Goal: Task Accomplishment & Management: Complete application form

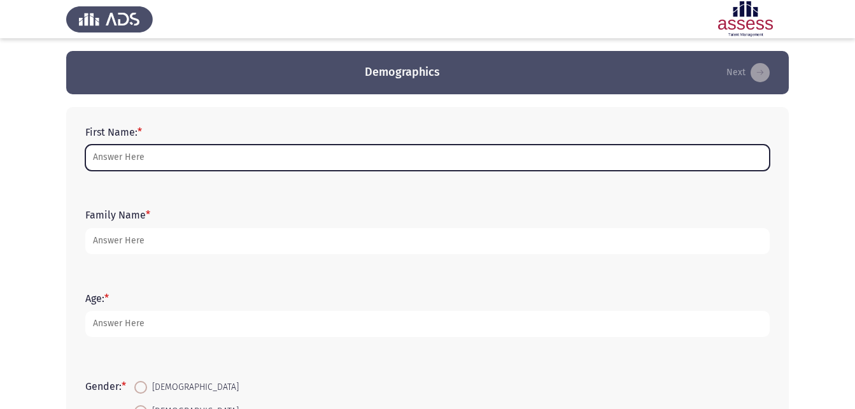
click at [138, 149] on input "First Name: *" at bounding box center [427, 158] width 685 height 26
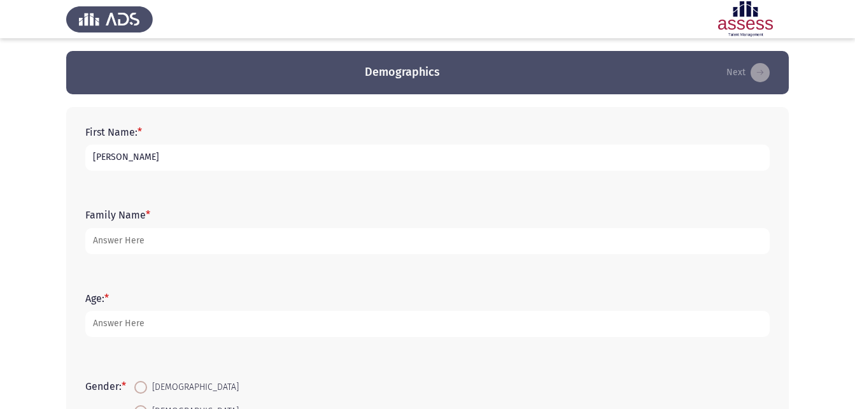
type input "[PERSON_NAME]"
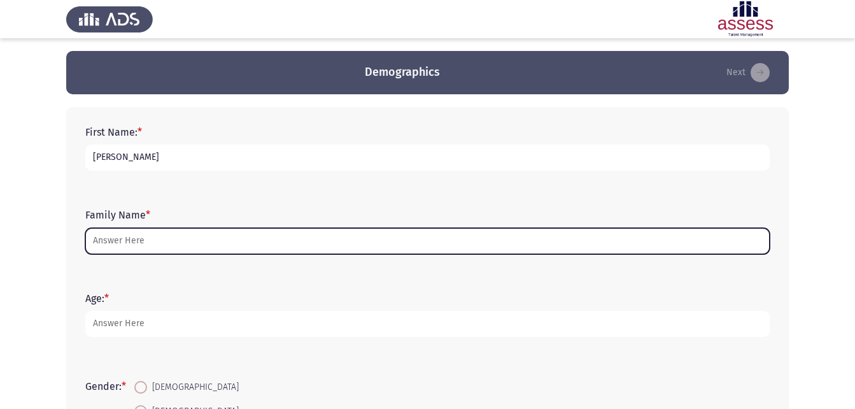
click at [103, 247] on input "Family Name *" at bounding box center [427, 241] width 685 height 26
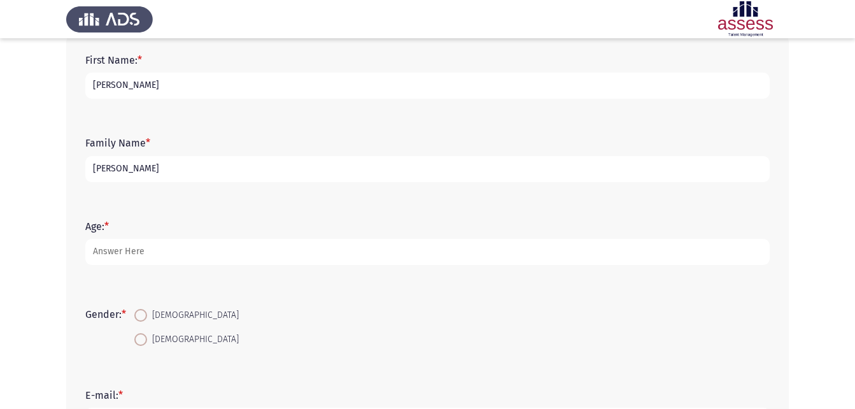
scroll to position [75, 0]
type input "[PERSON_NAME]"
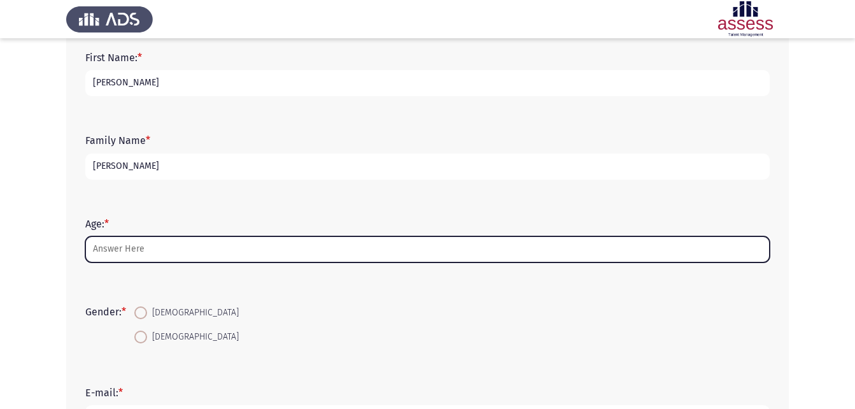
click at [105, 247] on input "Age: *" at bounding box center [427, 249] width 685 height 26
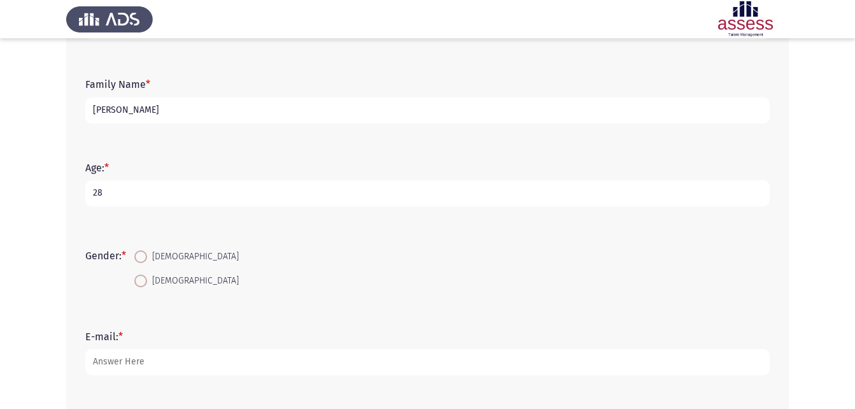
type input "28"
click at [145, 257] on span at bounding box center [140, 256] width 13 height 13
click at [145, 257] on input "[DEMOGRAPHIC_DATA]" at bounding box center [140, 256] width 13 height 13
radio input "true"
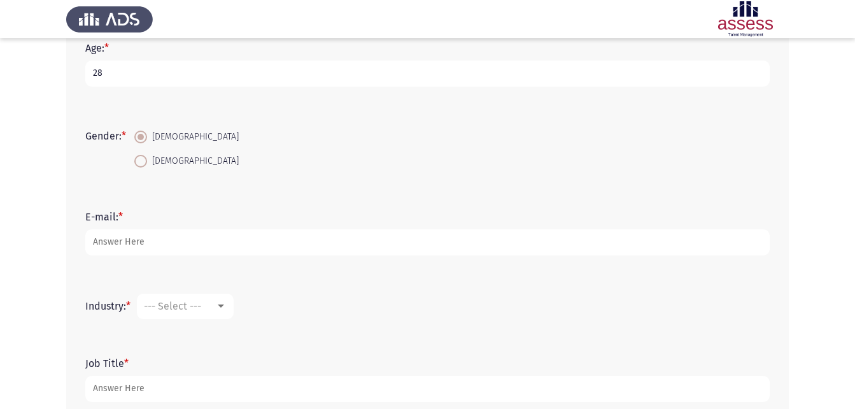
scroll to position [255, 0]
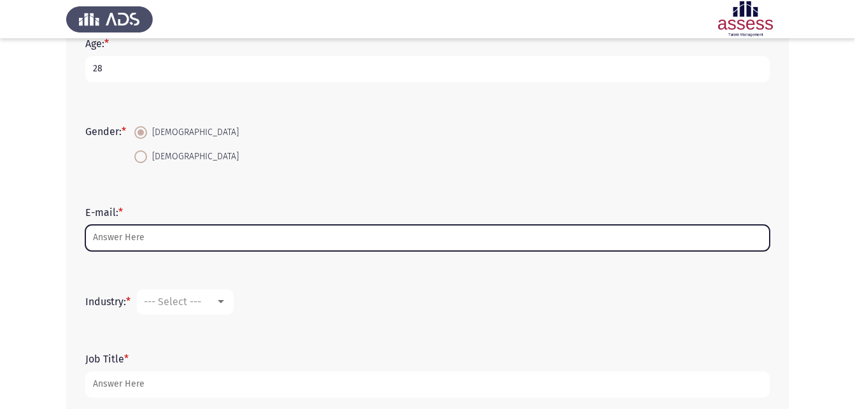
click at [139, 244] on input "E-mail: *" at bounding box center [427, 238] width 685 height 26
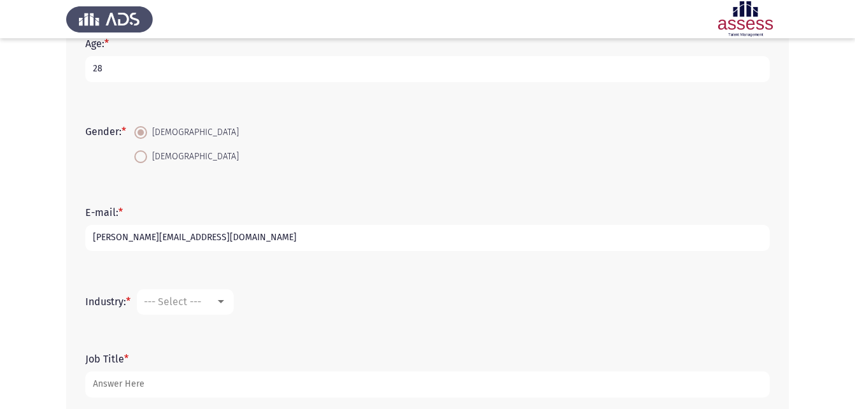
scroll to position [293, 0]
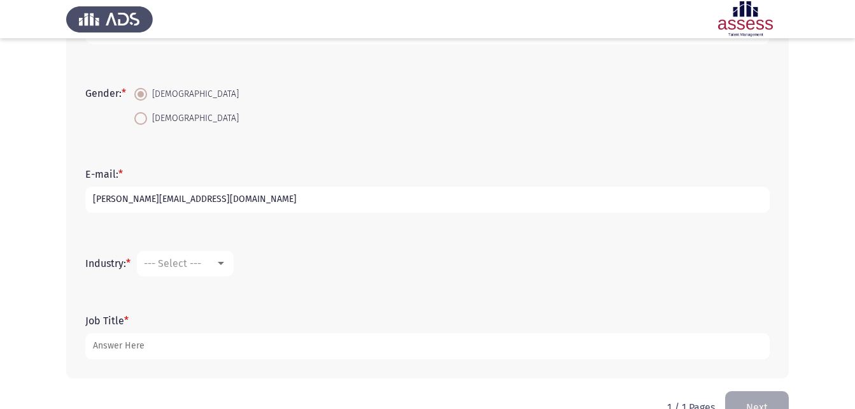
type input "[PERSON_NAME][EMAIL_ADDRESS][DOMAIN_NAME]"
click at [197, 255] on mat-select "--- Select ---" at bounding box center [185, 263] width 97 height 25
click at [210, 259] on div "--- Select ---" at bounding box center [179, 263] width 71 height 12
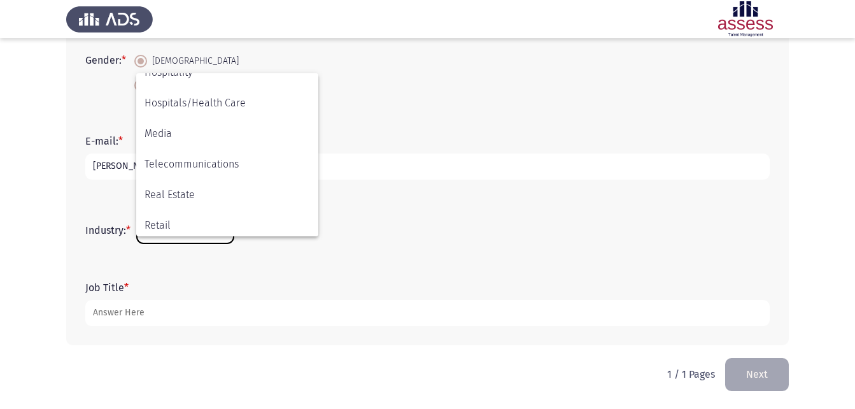
scroll to position [418, 0]
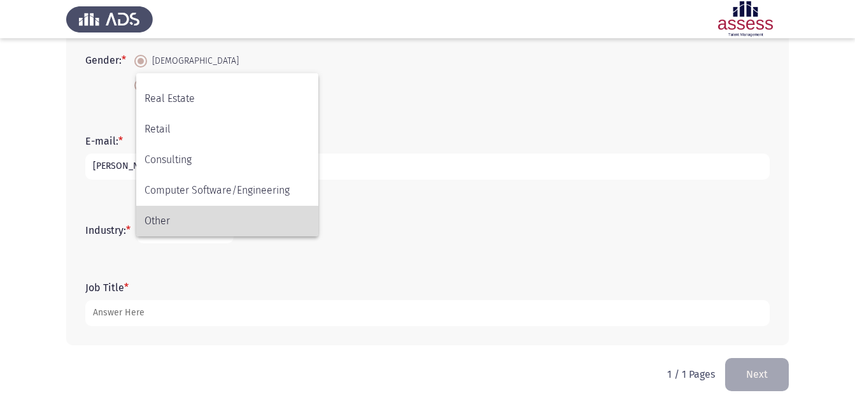
click at [174, 230] on span "Other" at bounding box center [228, 221] width 166 height 31
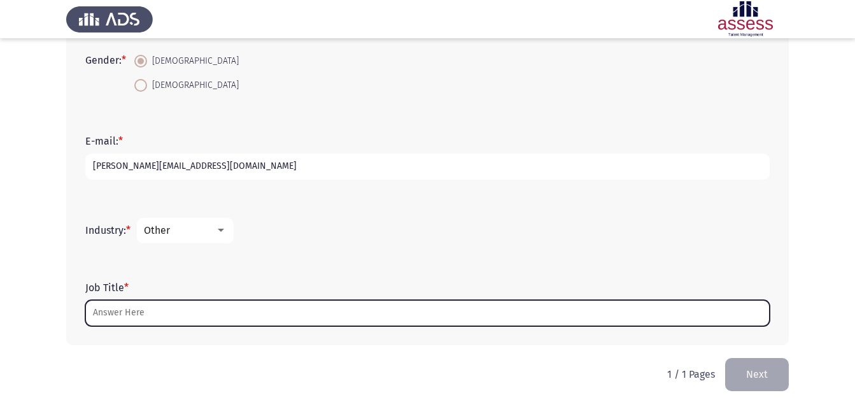
click at [164, 310] on input "Job Title *" at bounding box center [427, 313] width 685 height 26
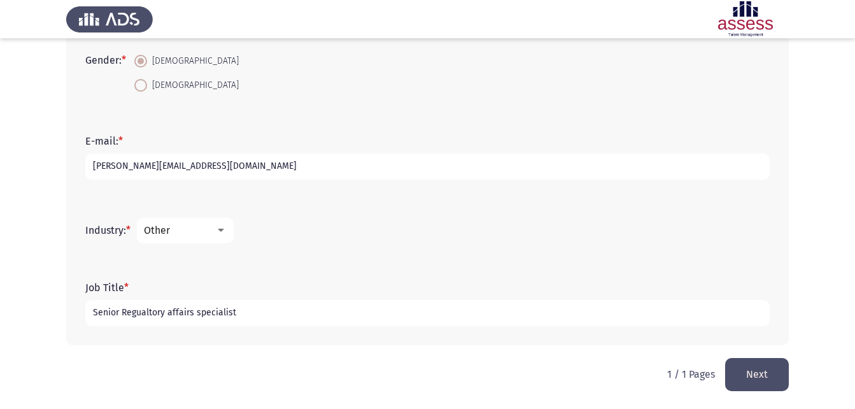
type input "Senior Regualtory affairs specialist"
click at [773, 369] on button "Next" at bounding box center [757, 374] width 64 height 32
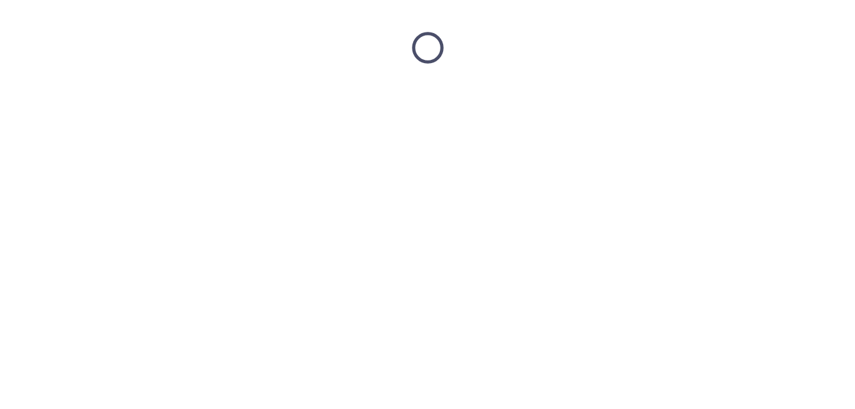
scroll to position [0, 0]
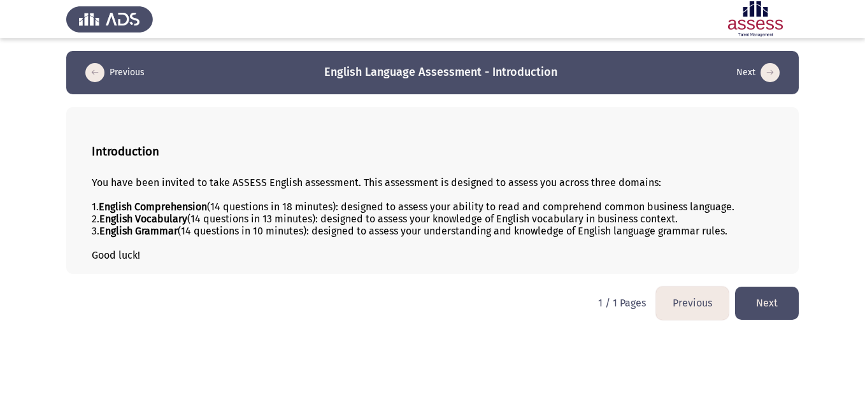
click at [785, 308] on button "Next" at bounding box center [767, 303] width 64 height 32
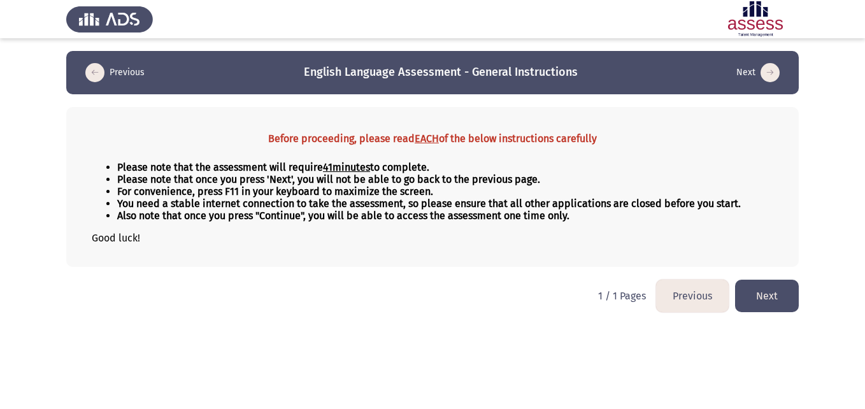
click at [775, 294] on button "Next" at bounding box center [767, 296] width 64 height 32
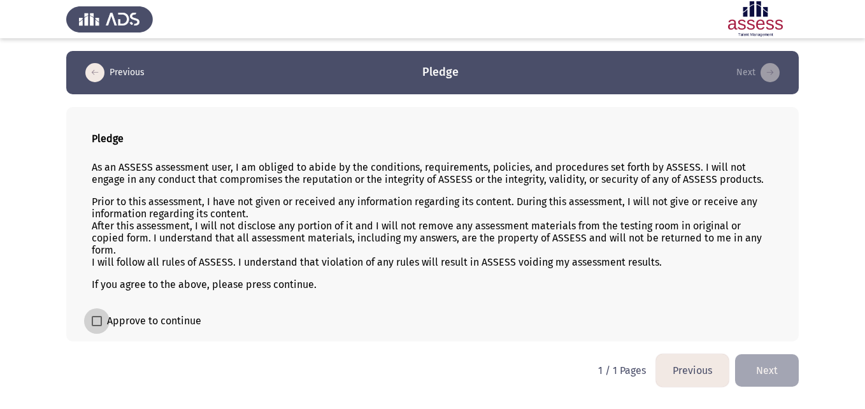
click at [106, 325] on label "Approve to continue" at bounding box center [147, 320] width 110 height 15
click at [97, 326] on input "Approve to continue" at bounding box center [96, 326] width 1 height 1
checkbox input "true"
click at [771, 363] on button "Next" at bounding box center [767, 370] width 64 height 32
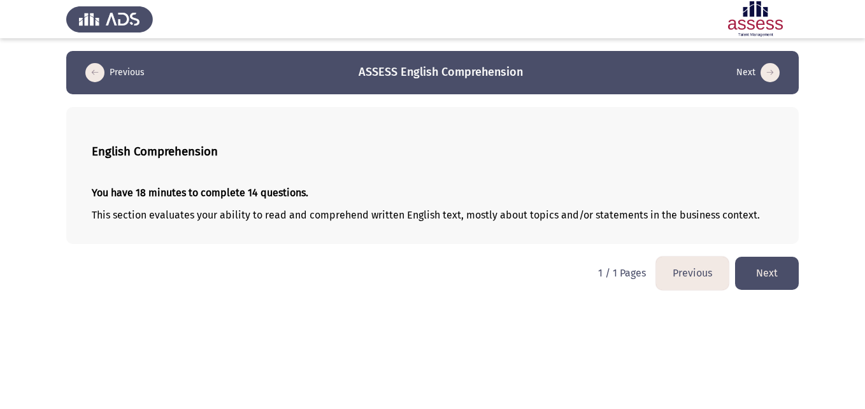
click at [767, 269] on button "Next" at bounding box center [767, 273] width 64 height 32
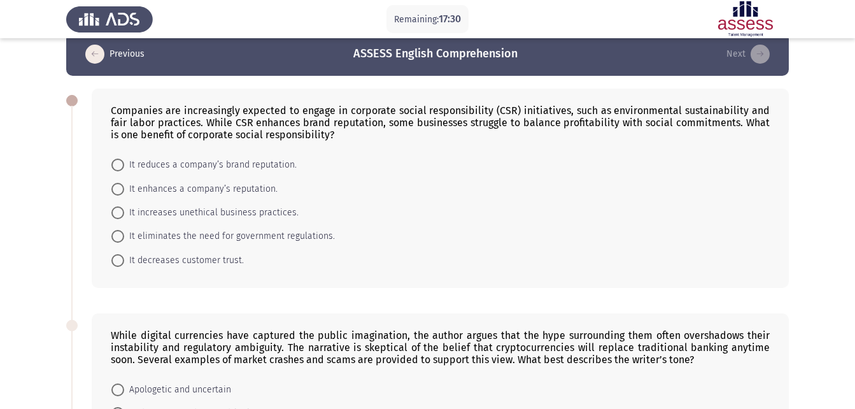
scroll to position [17, 0]
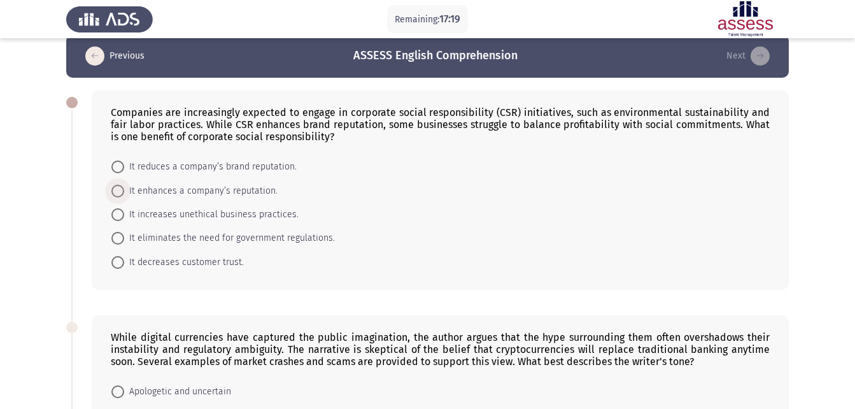
click at [165, 192] on span "It enhances a company’s reputation." at bounding box center [200, 190] width 153 height 15
click at [124, 192] on input "It enhances a company’s reputation." at bounding box center [117, 191] width 13 height 13
radio input "true"
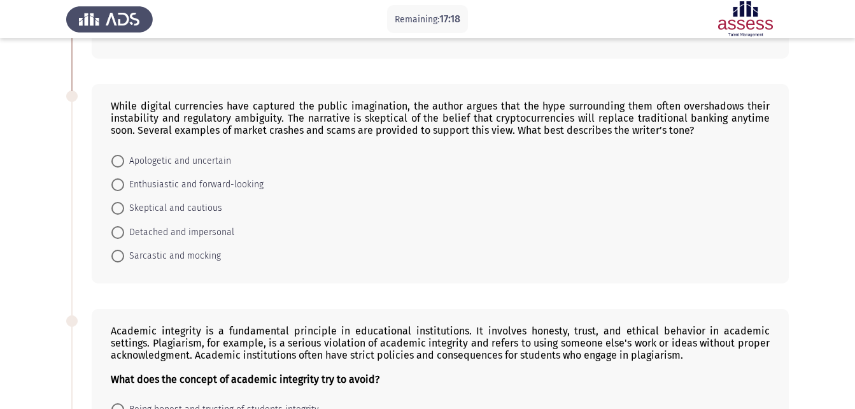
scroll to position [247, 0]
click at [174, 182] on span "Enthusiastic and forward-looking" at bounding box center [193, 183] width 139 height 15
click at [124, 182] on input "Enthusiastic and forward-looking" at bounding box center [117, 184] width 13 height 13
radio input "true"
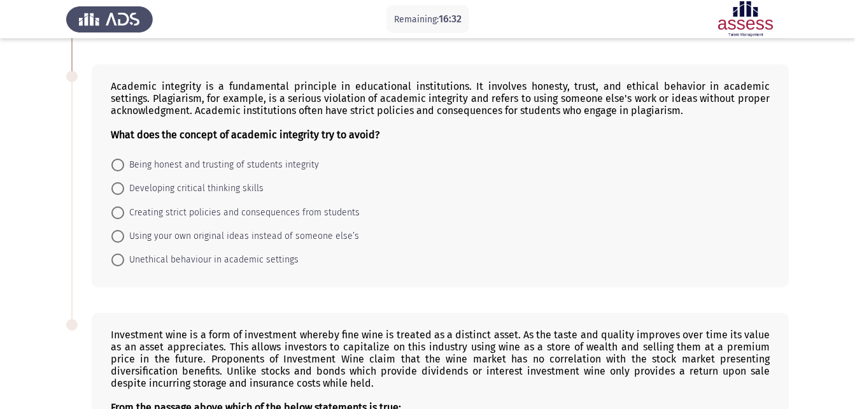
scroll to position [491, 0]
click at [164, 257] on span "Unethical behaviour in academic settings" at bounding box center [211, 259] width 174 height 15
click at [124, 257] on input "Unethical behaviour in academic settings" at bounding box center [117, 259] width 13 height 13
radio input "true"
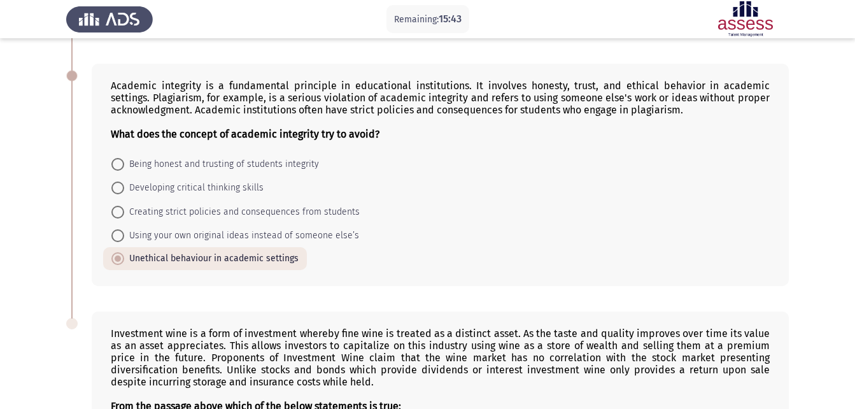
scroll to position [705, 0]
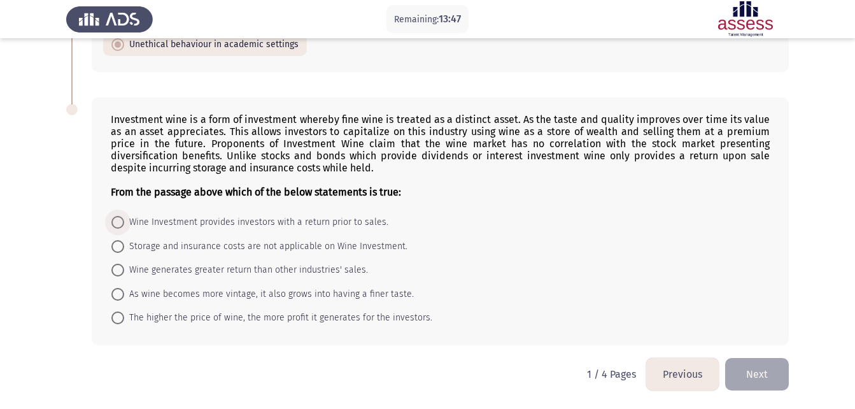
click at [334, 225] on span "Wine Investment provides investors with a return prior to sales." at bounding box center [256, 222] width 264 height 15
click at [124, 225] on input "Wine Investment provides investors with a return prior to sales." at bounding box center [117, 222] width 13 height 13
radio input "true"
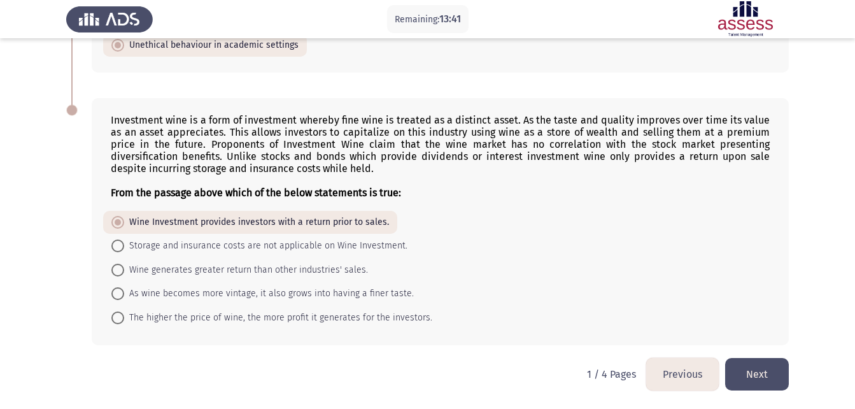
click at [765, 372] on button "Next" at bounding box center [757, 374] width 64 height 32
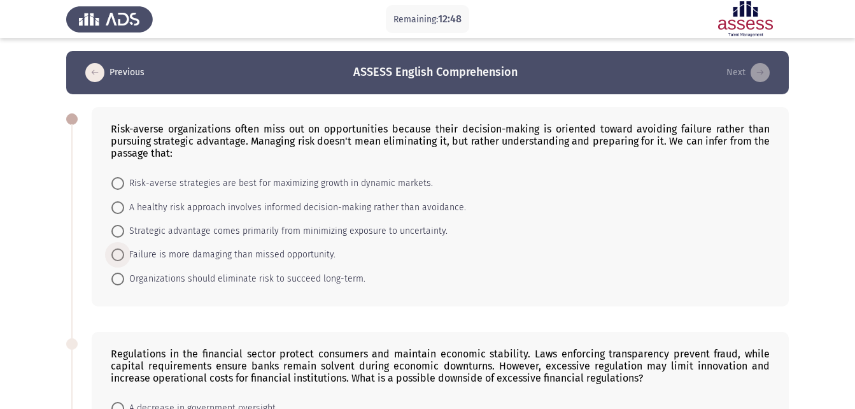
click at [227, 257] on span "Failure is more damaging than missed opportunity." at bounding box center [229, 254] width 211 height 15
click at [124, 257] on input "Failure is more damaging than missed opportunity." at bounding box center [117, 254] width 13 height 13
radio input "true"
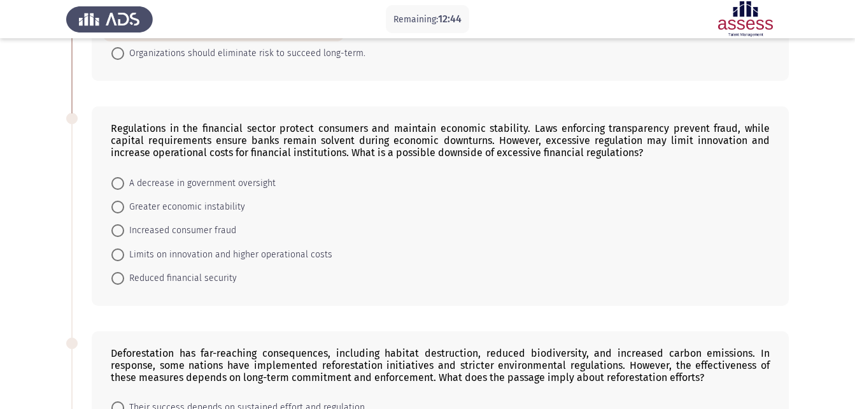
scroll to position [225, 0]
drag, startPoint x: 352, startPoint y: 148, endPoint x: 618, endPoint y: 150, distance: 266.2
click at [618, 150] on div "Regulations in the financial sector protect consumers and maintain economic sta…" at bounding box center [440, 140] width 659 height 36
click at [184, 278] on span "Reduced financial security" at bounding box center [180, 277] width 113 height 15
click at [124, 278] on input "Reduced financial security" at bounding box center [117, 277] width 13 height 13
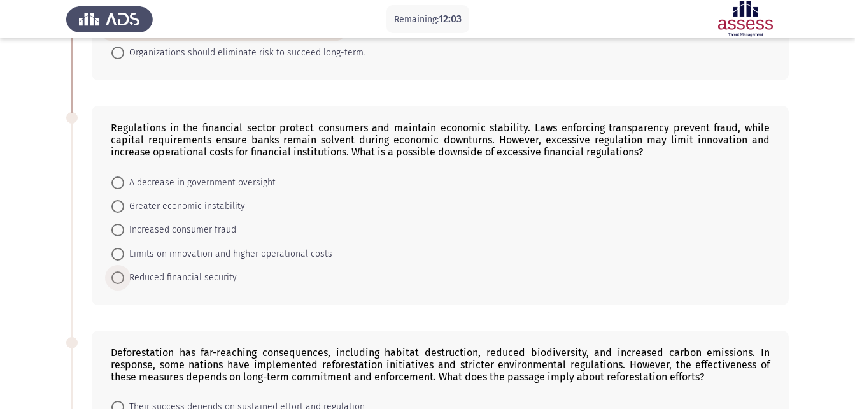
radio input "true"
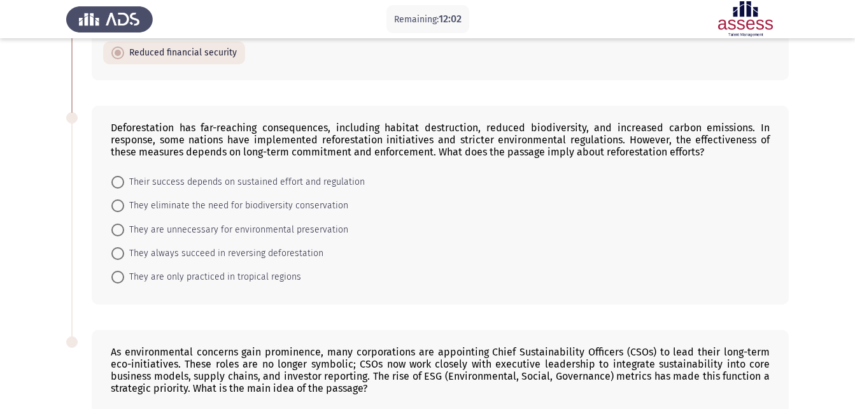
scroll to position [453, 0]
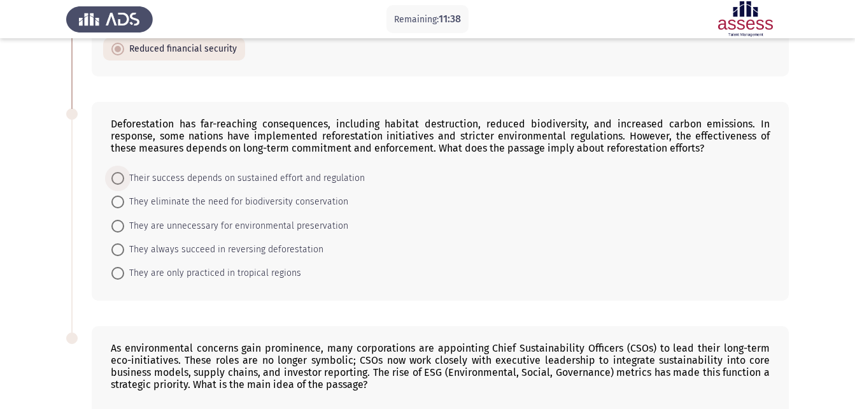
click at [334, 179] on span "Their success depends on sustained effort and regulation" at bounding box center [244, 178] width 241 height 15
click at [124, 179] on input "Their success depends on sustained effort and regulation" at bounding box center [117, 178] width 13 height 13
radio input "true"
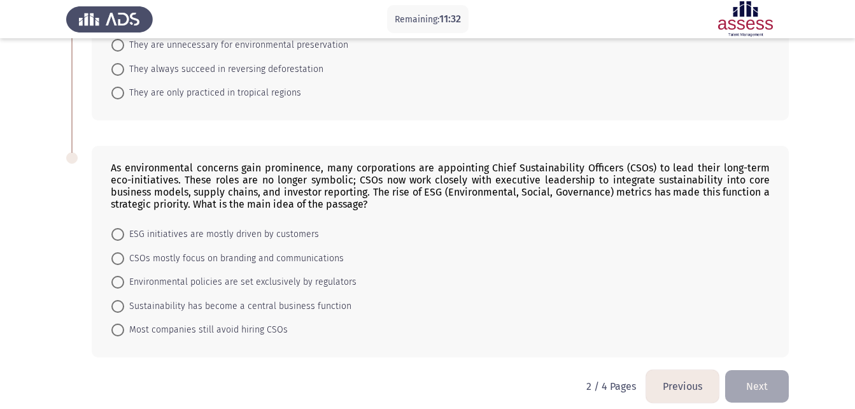
scroll to position [644, 0]
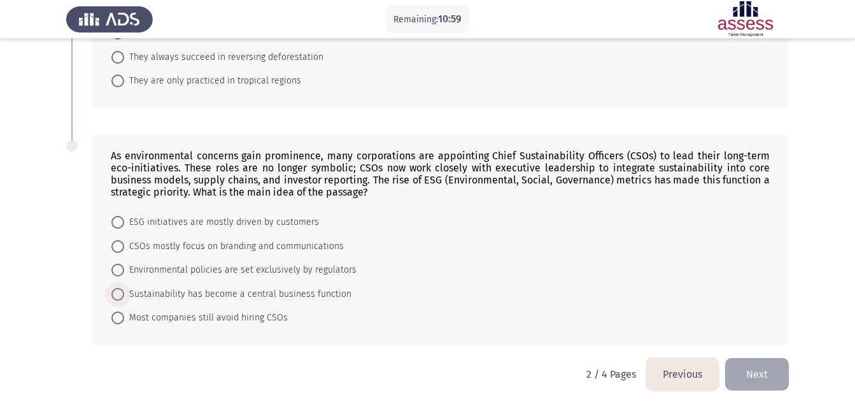
click at [165, 298] on span "Sustainability has become a central business function" at bounding box center [237, 294] width 227 height 15
click at [124, 298] on input "Sustainability has become a central business function" at bounding box center [117, 294] width 13 height 13
radio input "true"
click at [752, 369] on button "Next" at bounding box center [757, 374] width 64 height 32
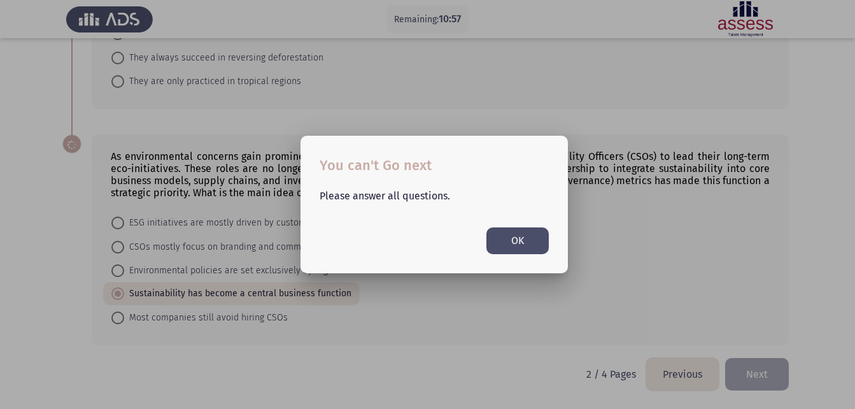
scroll to position [0, 0]
click at [505, 241] on button "OK" at bounding box center [518, 240] width 62 height 26
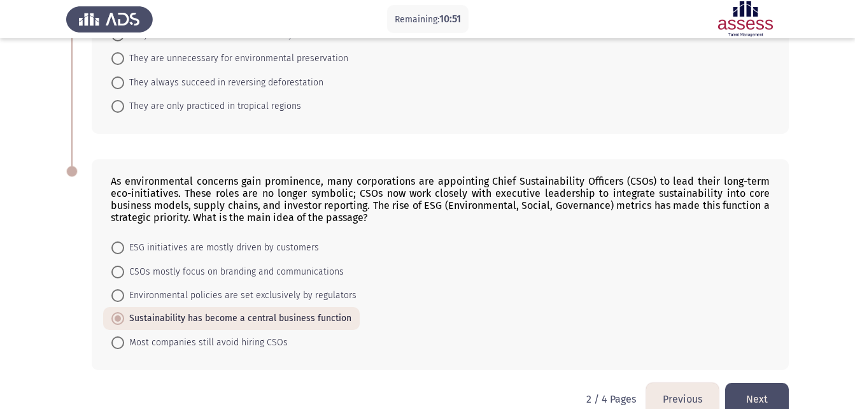
scroll to position [644, 0]
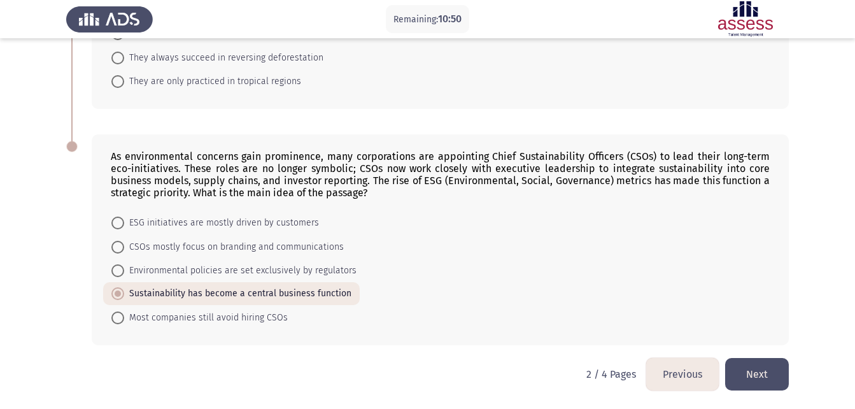
click at [764, 367] on button "Next" at bounding box center [757, 374] width 64 height 32
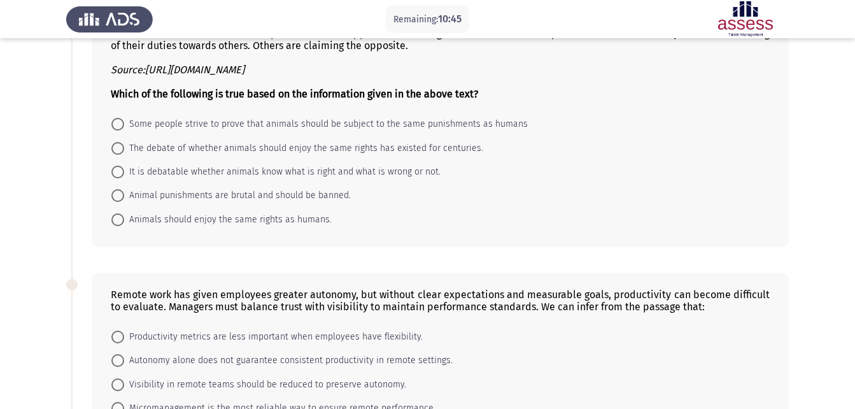
scroll to position [0, 0]
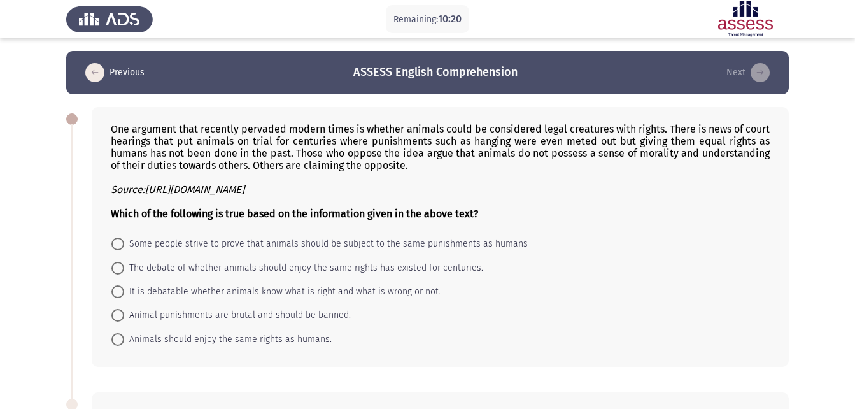
drag, startPoint x: 425, startPoint y: 170, endPoint x: 139, endPoint y: 130, distance: 288.7
click at [139, 130] on div "One argument that recently pervaded modern times is whether animals could be co…" at bounding box center [440, 171] width 659 height 97
drag, startPoint x: 113, startPoint y: 129, endPoint x: 380, endPoint y: 169, distance: 269.9
click at [380, 169] on div "One argument that recently pervaded modern times is whether animals could be co…" at bounding box center [440, 171] width 659 height 97
click at [297, 345] on span "Animals should enjoy the same rights as humans." at bounding box center [228, 339] width 208 height 15
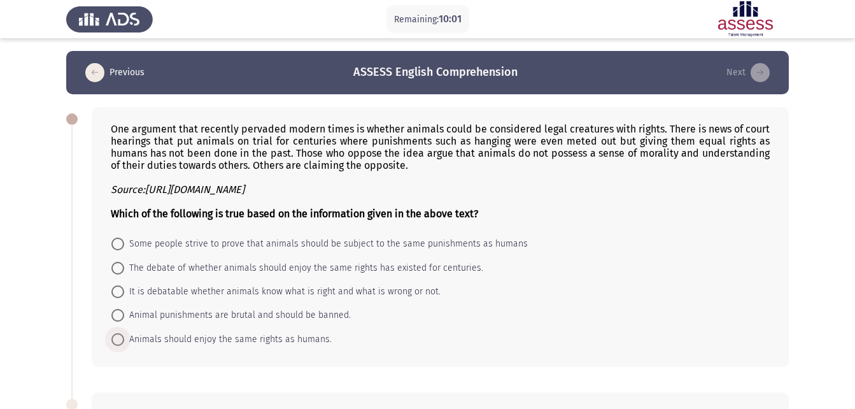
click at [124, 345] on input "Animals should enjoy the same rights as humans." at bounding box center [117, 339] width 13 height 13
radio input "true"
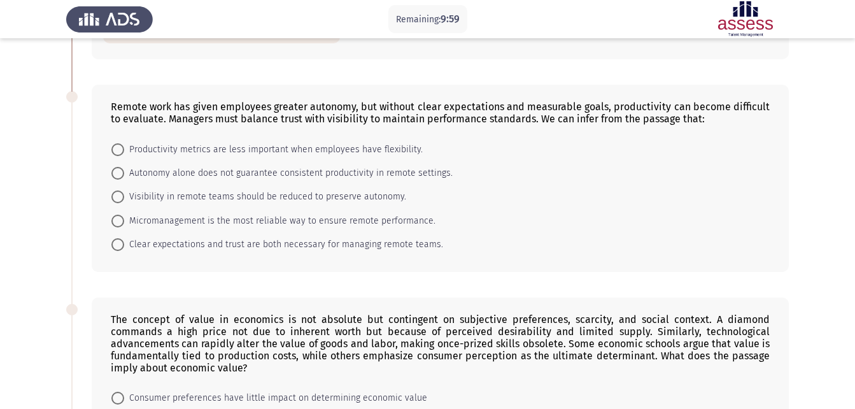
scroll to position [308, 0]
click at [356, 245] on span "Clear expectations and trust are both necessary for managing remote teams." at bounding box center [283, 243] width 319 height 15
click at [124, 245] on input "Clear expectations and trust are both necessary for managing remote teams." at bounding box center [117, 243] width 13 height 13
radio input "true"
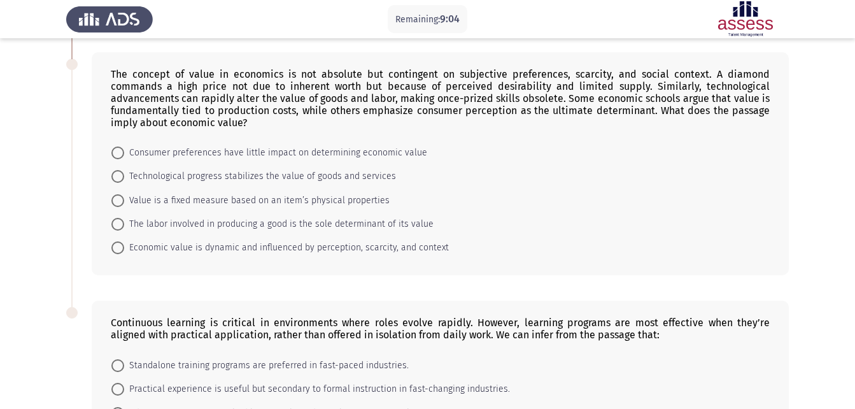
scroll to position [551, 0]
click at [269, 249] on span "Economic value is dynamic and influenced by perception, scarcity, and context" at bounding box center [286, 246] width 325 height 15
click at [124, 249] on input "Economic value is dynamic and influenced by perception, scarcity, and context" at bounding box center [117, 247] width 13 height 13
radio input "true"
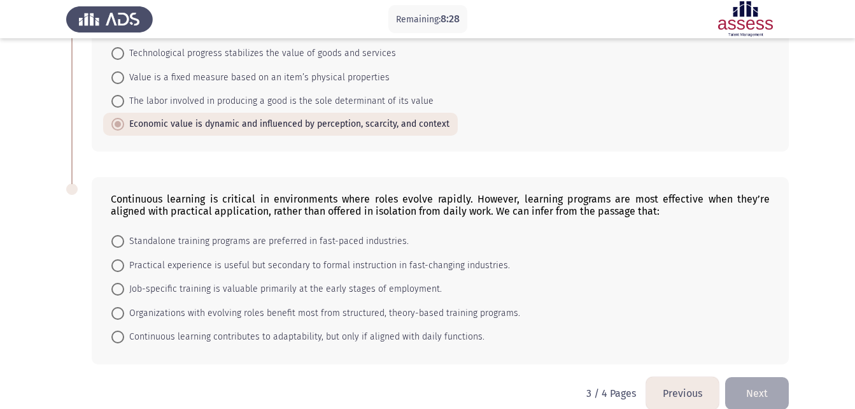
scroll to position [693, 0]
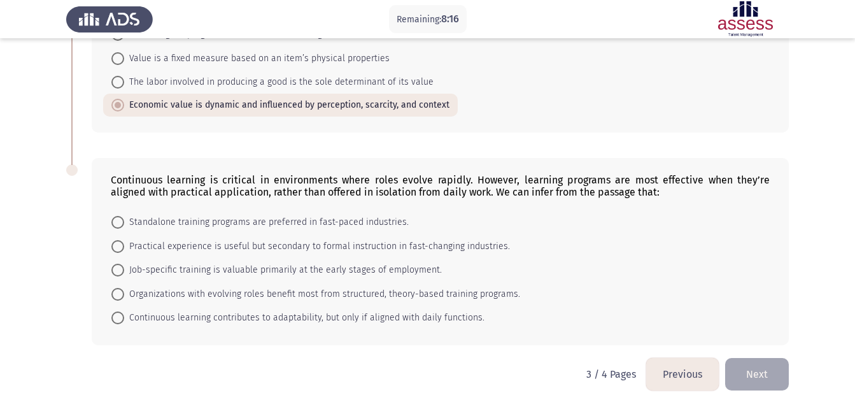
drag, startPoint x: 455, startPoint y: 194, endPoint x: 490, endPoint y: 189, distance: 35.3
click at [490, 189] on div "Continuous learning is critical in environments where roles evolve rapidly. How…" at bounding box center [440, 186] width 659 height 24
click at [162, 247] on span "Practical experience is useful but secondary to formal instruction in fast-chan…" at bounding box center [317, 246] width 386 height 15
click at [124, 247] on input "Practical experience is useful but secondary to formal instruction in fast-chan…" at bounding box center [117, 246] width 13 height 13
radio input "true"
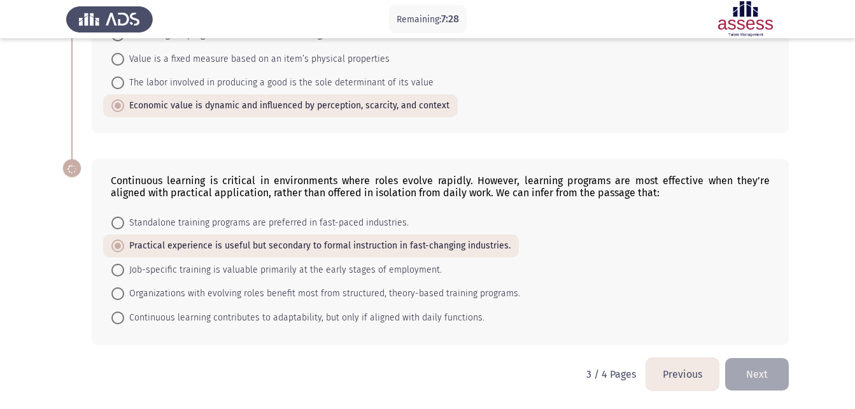
scroll to position [692, 0]
click at [225, 319] on span "Continuous learning contributes to adaptability, but only if aligned with daily…" at bounding box center [304, 317] width 360 height 15
click at [124, 319] on input "Continuous learning contributes to adaptability, but only if aligned with daily…" at bounding box center [117, 317] width 13 height 13
radio input "true"
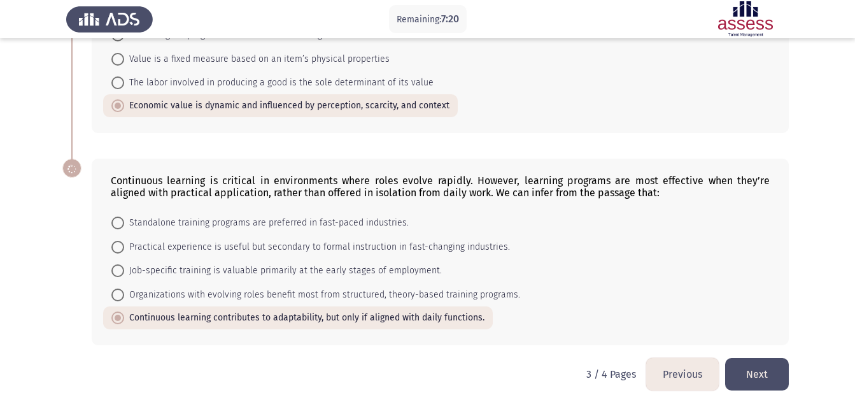
click at [750, 363] on button "Next" at bounding box center [757, 374] width 64 height 32
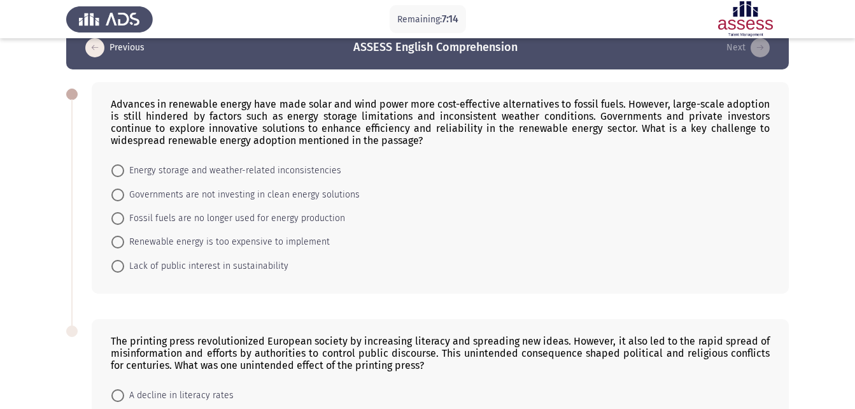
scroll to position [24, 0]
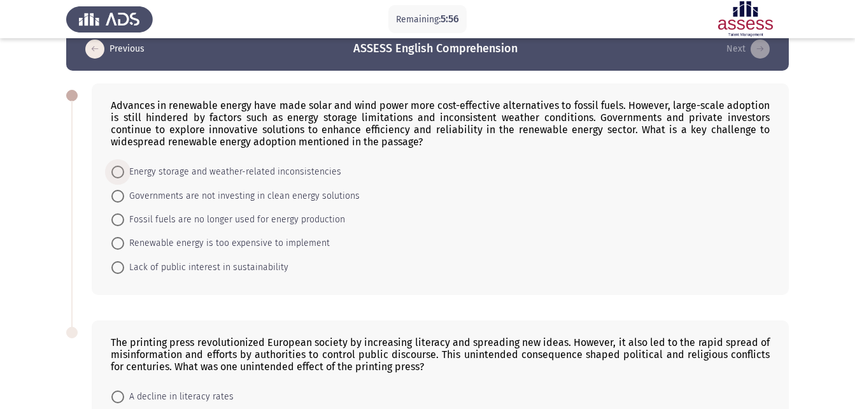
click at [166, 169] on span "Energy storage and weather-related inconsistencies" at bounding box center [232, 171] width 217 height 15
click at [124, 169] on input "Energy storage and weather-related inconsistencies" at bounding box center [117, 172] width 13 height 13
radio input "true"
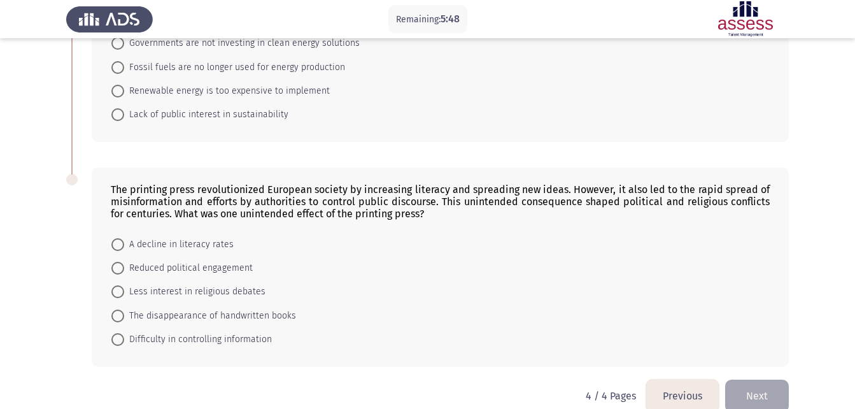
scroll to position [197, 0]
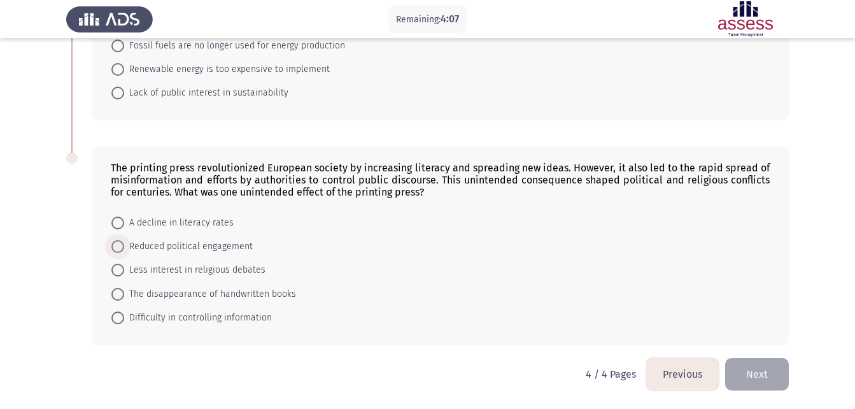
click at [211, 247] on span "Reduced political engagement" at bounding box center [188, 246] width 129 height 15
click at [124, 247] on input "Reduced political engagement" at bounding box center [117, 246] width 13 height 13
radio input "true"
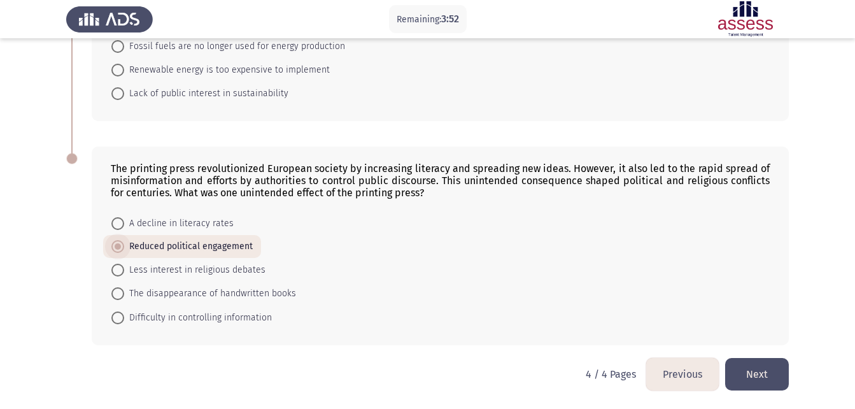
click at [199, 248] on span "Reduced political engagement" at bounding box center [188, 246] width 129 height 15
click at [124, 248] on input "Reduced political engagement" at bounding box center [117, 246] width 13 height 13
click at [352, 177] on div "The printing press revolutionized European society by increasing literacy and s…" at bounding box center [440, 180] width 659 height 36
click at [142, 322] on span "Difficulty in controlling information" at bounding box center [198, 317] width 148 height 15
click at [124, 322] on input "Difficulty in controlling information" at bounding box center [117, 317] width 13 height 13
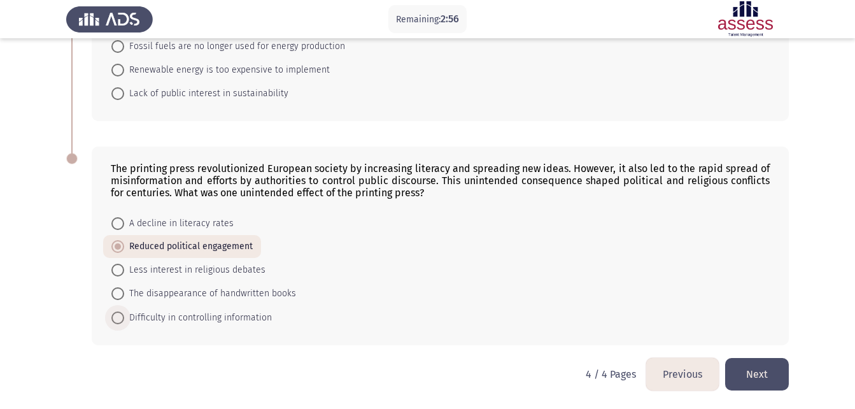
radio input "true"
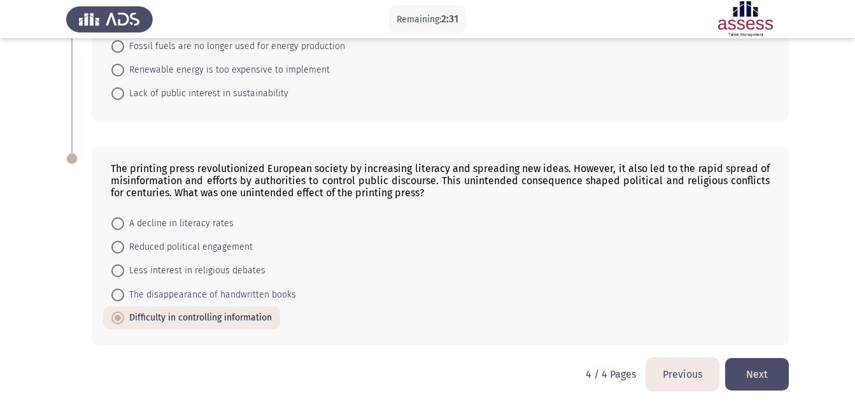
click at [775, 380] on button "Next" at bounding box center [757, 374] width 64 height 32
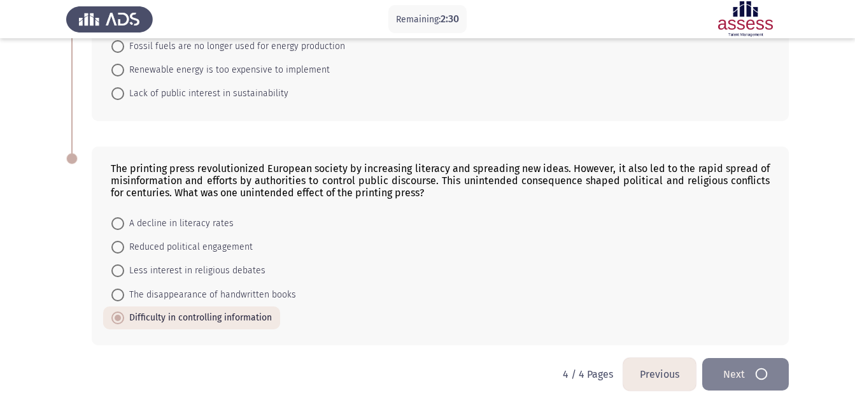
scroll to position [0, 0]
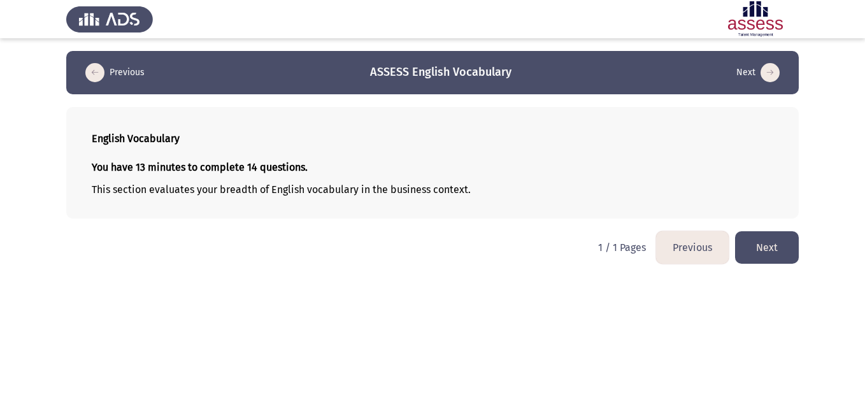
click at [762, 257] on button "Next" at bounding box center [767, 247] width 64 height 32
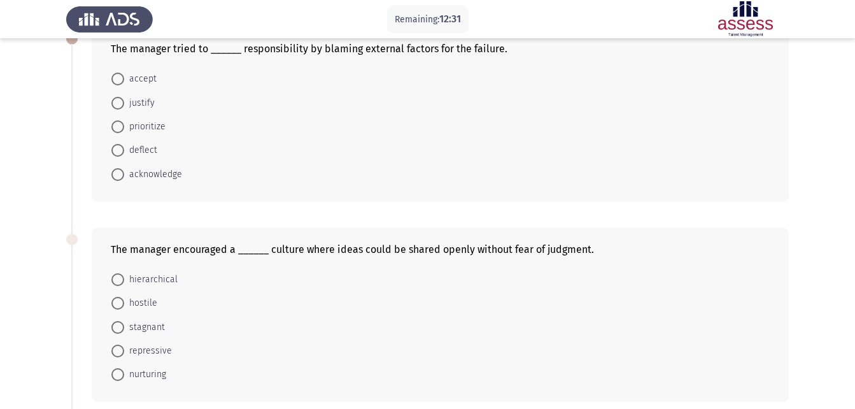
scroll to position [80, 0]
click at [131, 145] on span "deflect" at bounding box center [140, 150] width 33 height 15
click at [124, 145] on input "deflect" at bounding box center [117, 151] width 13 height 13
radio input "true"
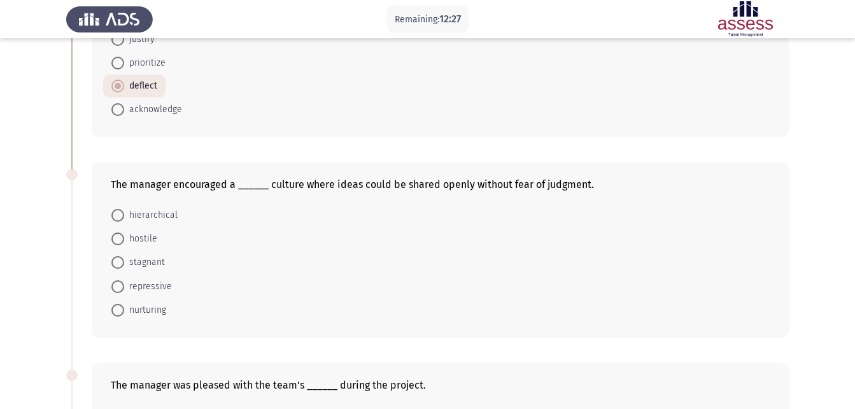
scroll to position [145, 0]
click at [130, 311] on span "nurturing" at bounding box center [145, 309] width 42 height 15
click at [124, 311] on input "nurturing" at bounding box center [117, 309] width 13 height 13
radio input "true"
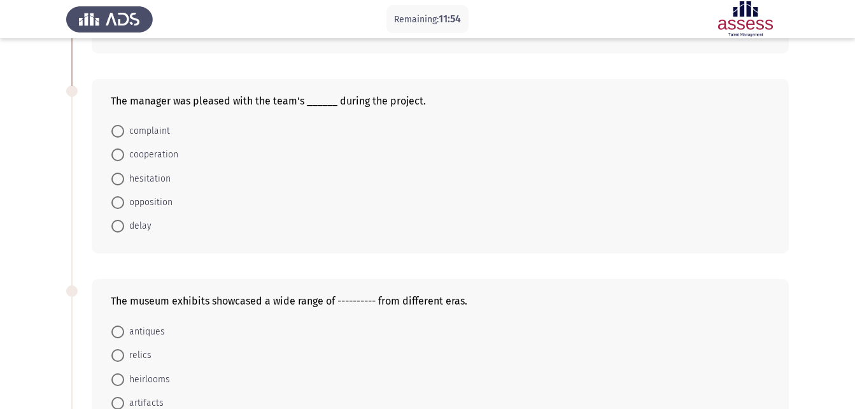
scroll to position [428, 0]
click at [168, 159] on span "cooperation" at bounding box center [151, 153] width 54 height 15
click at [124, 159] on input "cooperation" at bounding box center [117, 154] width 13 height 13
radio input "true"
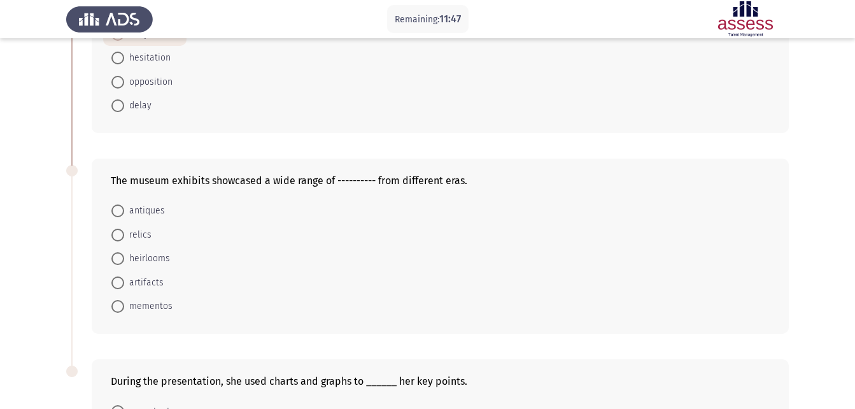
scroll to position [548, 0]
click at [141, 278] on span "artifacts" at bounding box center [143, 281] width 39 height 15
click at [124, 278] on input "artifacts" at bounding box center [117, 282] width 13 height 13
radio input "true"
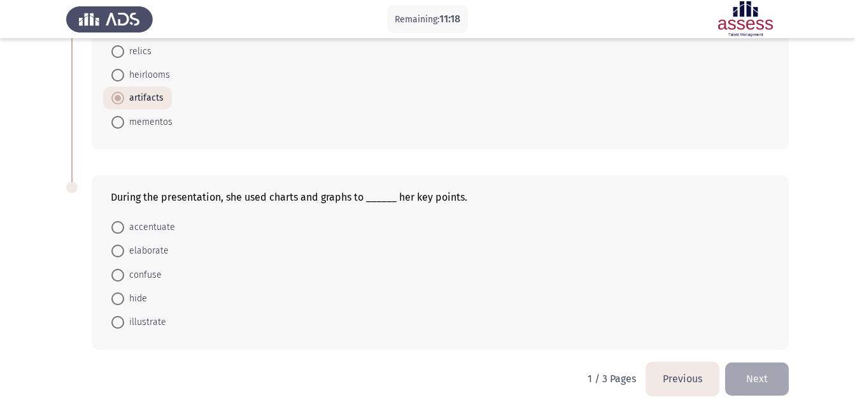
scroll to position [735, 0]
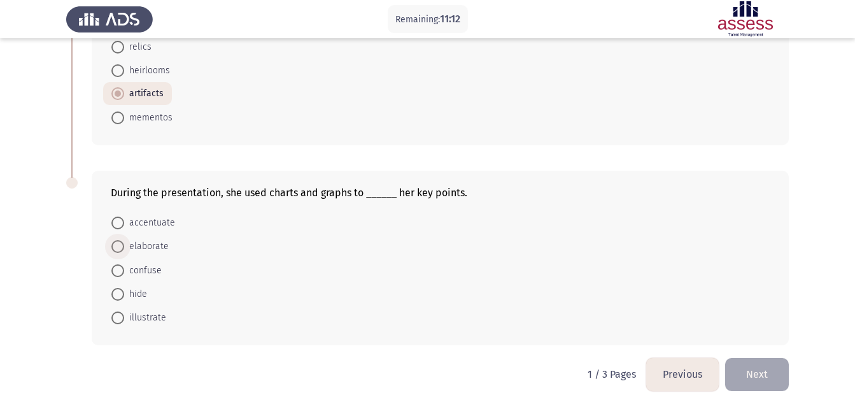
click at [159, 246] on span "elaborate" at bounding box center [146, 246] width 45 height 15
click at [124, 246] on input "elaborate" at bounding box center [117, 246] width 13 height 13
radio input "true"
click at [148, 325] on span "illustrate" at bounding box center [145, 317] width 42 height 15
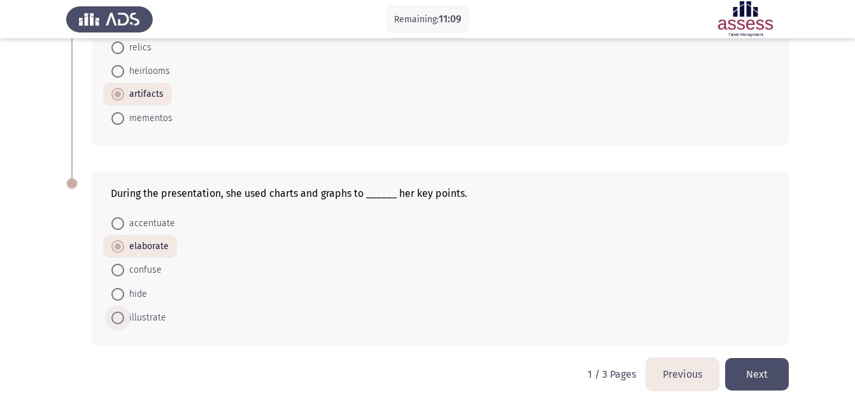
click at [124, 324] on input "illustrate" at bounding box center [117, 317] width 13 height 13
radio input "true"
click at [760, 372] on button "Next" at bounding box center [757, 374] width 64 height 32
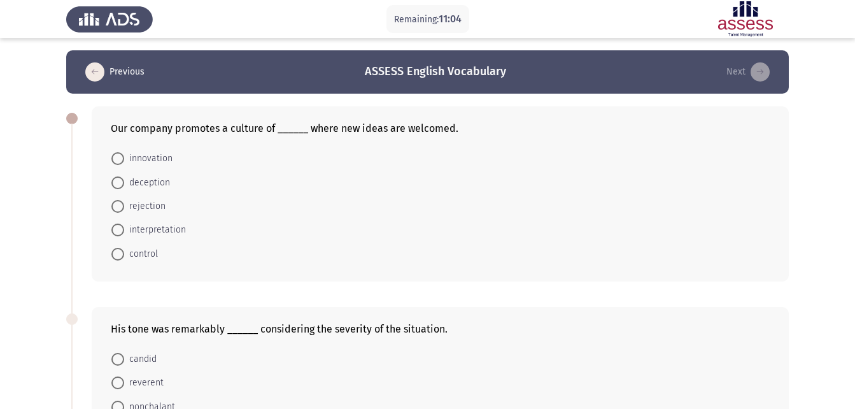
scroll to position [0, 0]
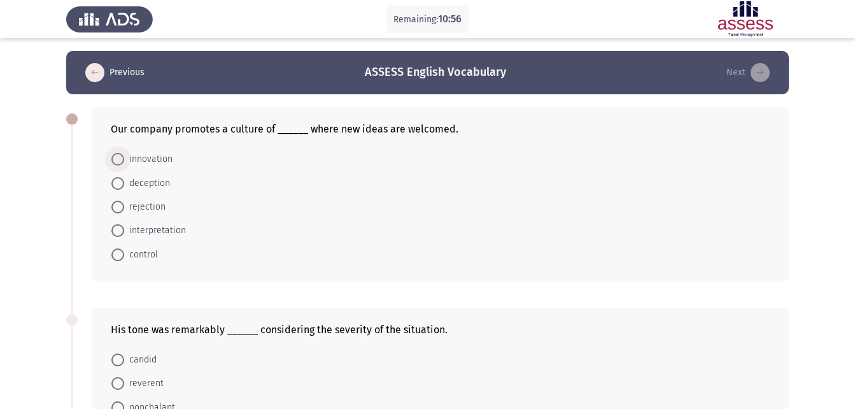
click at [145, 155] on span "innovation" at bounding box center [148, 159] width 48 height 15
click at [124, 155] on input "innovation" at bounding box center [117, 159] width 13 height 13
radio input "true"
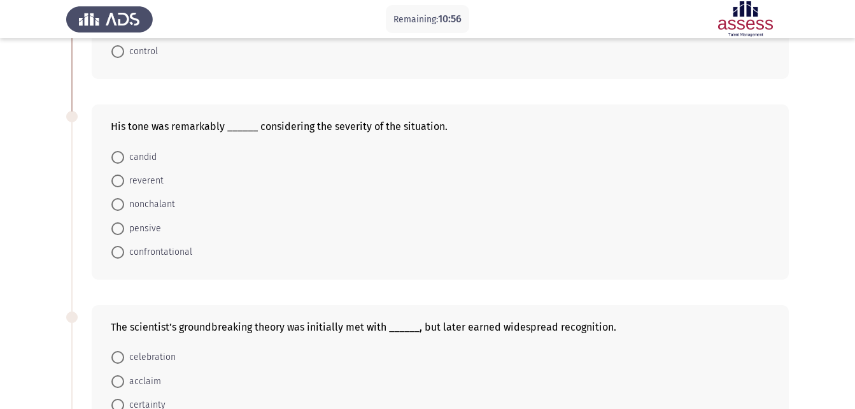
scroll to position [221, 0]
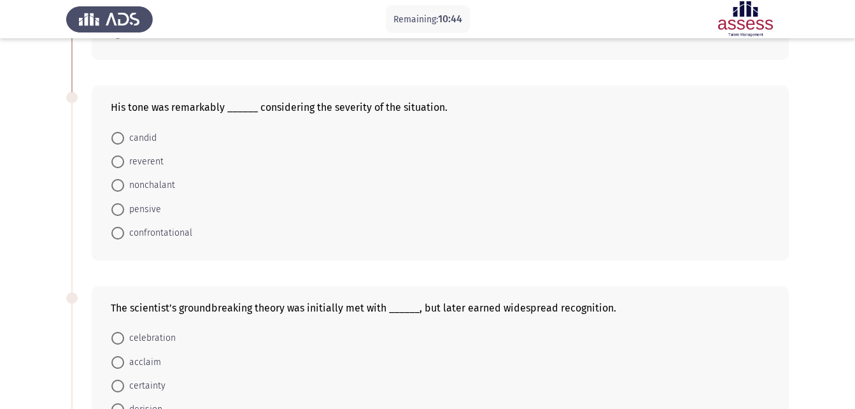
drag, startPoint x: 337, startPoint y: 110, endPoint x: 346, endPoint y: 110, distance: 9.6
click at [346, 110] on div "His tone was remarkably ______ considering the severity of the situation." at bounding box center [440, 107] width 659 height 12
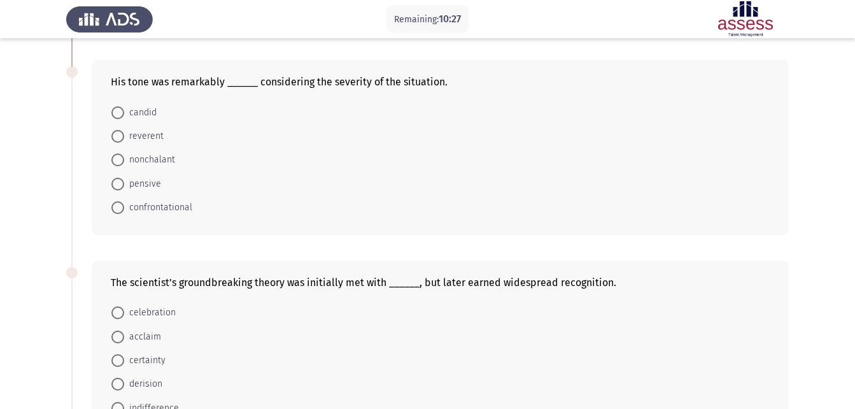
scroll to position [247, 0]
click at [152, 164] on span "nonchalant" at bounding box center [149, 159] width 51 height 15
click at [124, 164] on input "nonchalant" at bounding box center [117, 159] width 13 height 13
radio input "true"
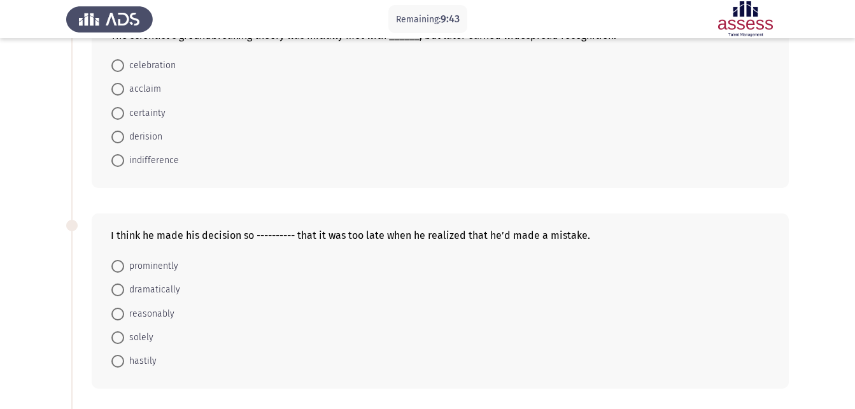
scroll to position [494, 0]
click at [148, 134] on span "derision" at bounding box center [143, 136] width 38 height 15
click at [124, 134] on input "derision" at bounding box center [117, 136] width 13 height 13
radio input "true"
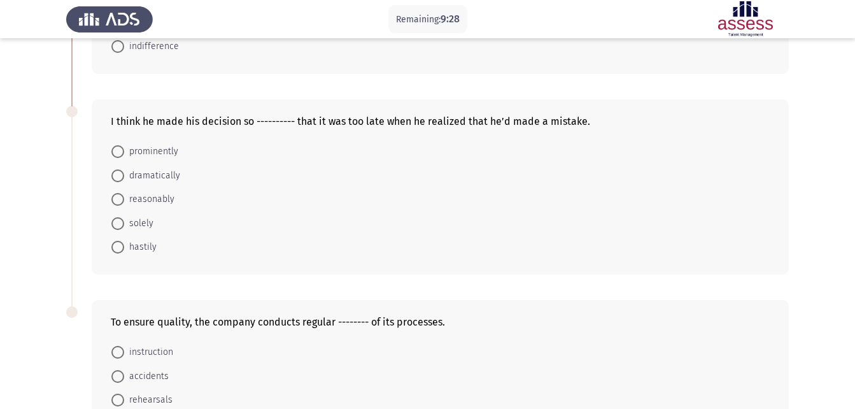
scroll to position [608, 0]
click at [149, 223] on span "solely" at bounding box center [138, 221] width 29 height 15
click at [124, 223] on input "solely" at bounding box center [117, 221] width 13 height 13
radio input "true"
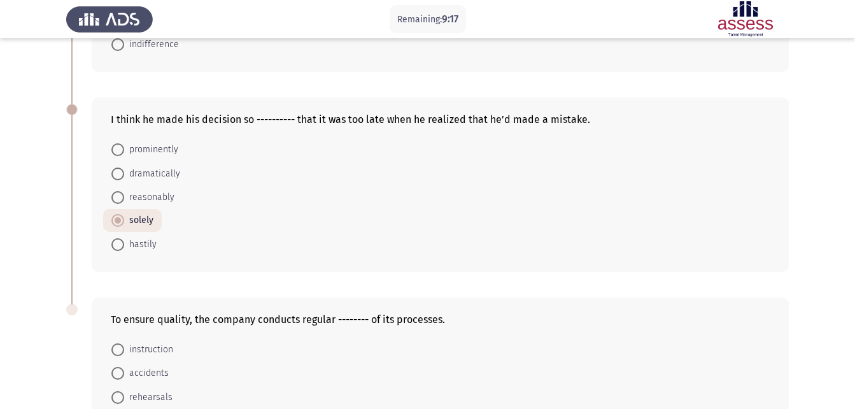
scroll to position [735, 0]
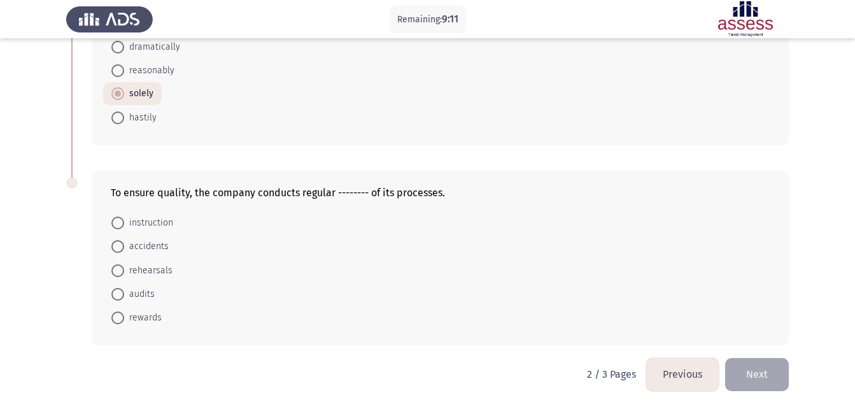
click at [110, 299] on mat-radio-button "audits" at bounding box center [133, 294] width 60 height 24
click at [120, 297] on span at bounding box center [117, 294] width 13 height 13
click at [120, 297] on input "audits" at bounding box center [117, 294] width 13 height 13
radio input "true"
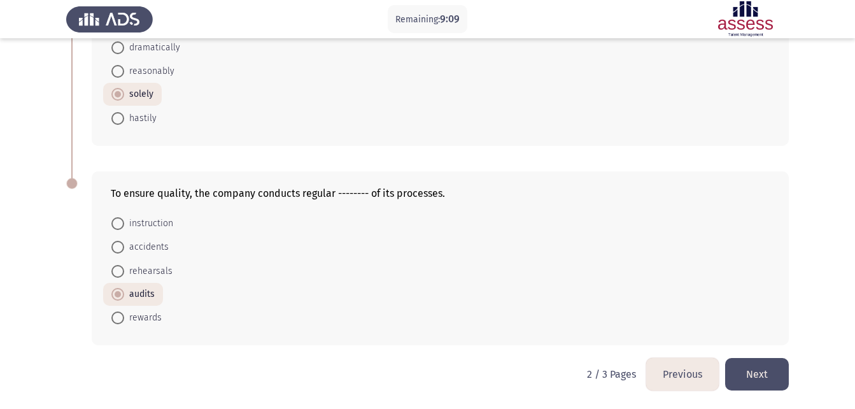
click at [753, 376] on button "Next" at bounding box center [757, 374] width 64 height 32
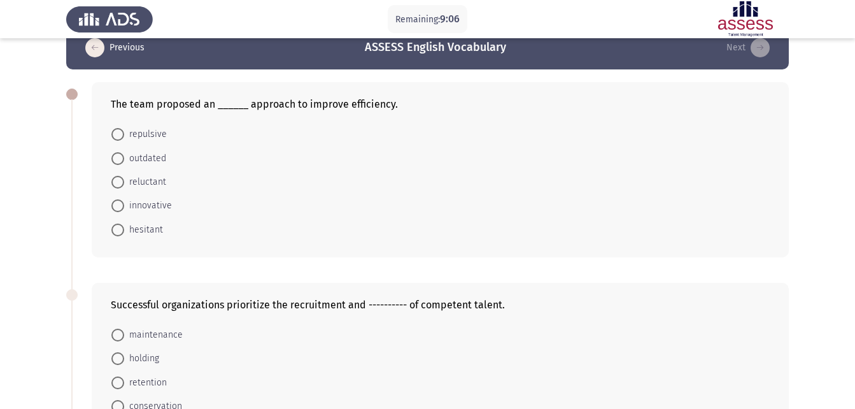
scroll to position [25, 0]
click at [156, 205] on span "innovative" at bounding box center [148, 204] width 48 height 15
click at [124, 205] on input "innovative" at bounding box center [117, 205] width 13 height 13
radio input "true"
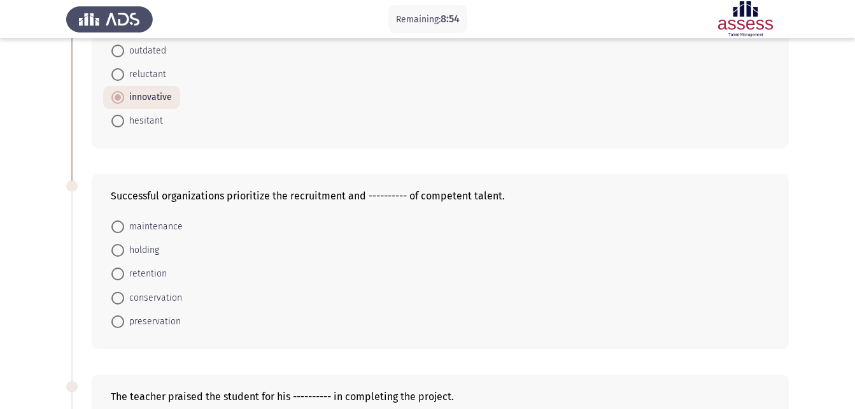
scroll to position [133, 0]
click at [156, 272] on span "retention" at bounding box center [145, 273] width 43 height 15
click at [124, 272] on input "retention" at bounding box center [117, 273] width 13 height 13
radio input "true"
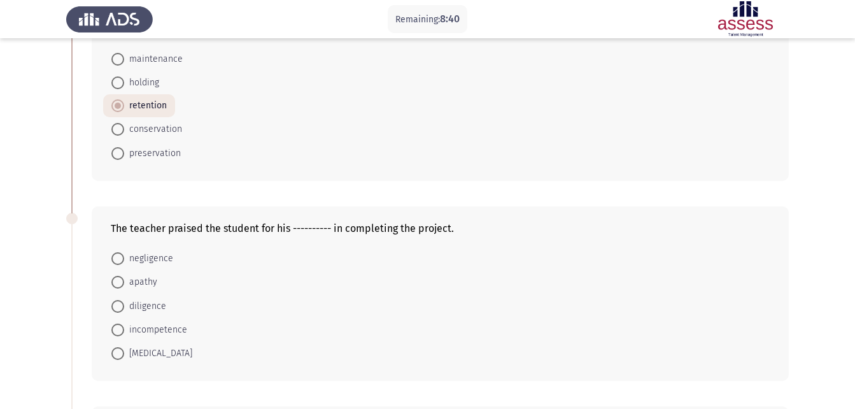
scroll to position [304, 0]
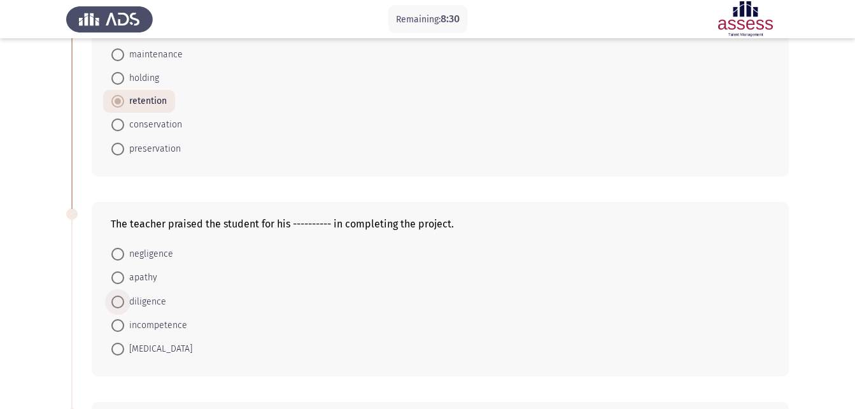
click at [144, 306] on span "diligence" at bounding box center [145, 301] width 42 height 15
click at [124, 306] on input "diligence" at bounding box center [117, 301] width 13 height 13
radio input "true"
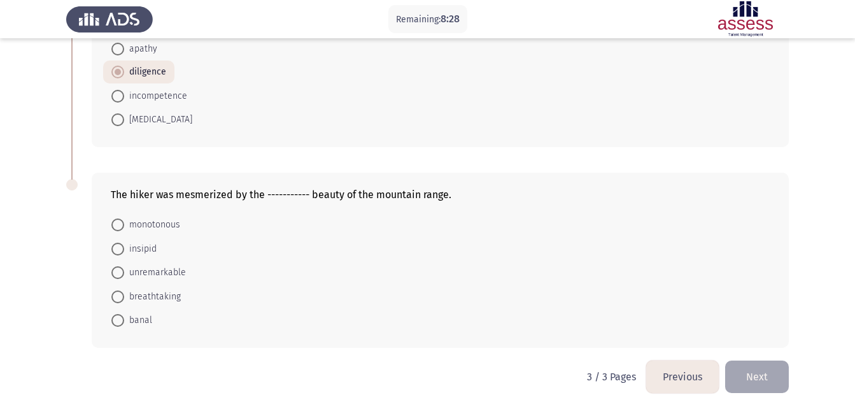
scroll to position [536, 0]
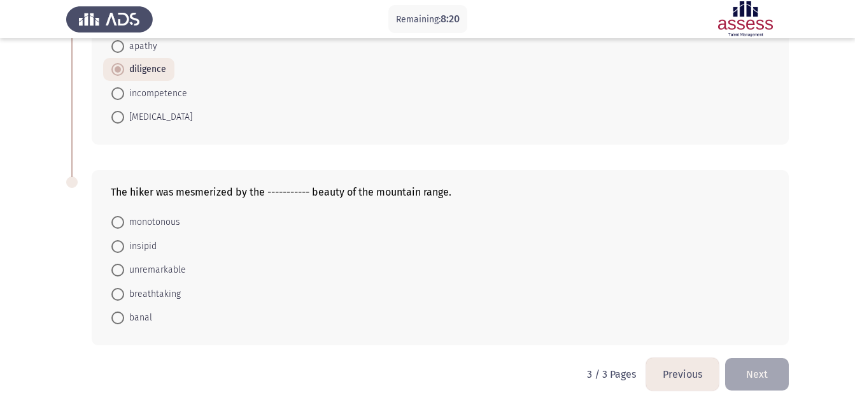
click at [159, 288] on span "breathtaking" at bounding box center [152, 294] width 57 height 15
click at [124, 288] on input "breathtaking" at bounding box center [117, 294] width 13 height 13
radio input "true"
click at [778, 379] on button "Next" at bounding box center [757, 374] width 64 height 32
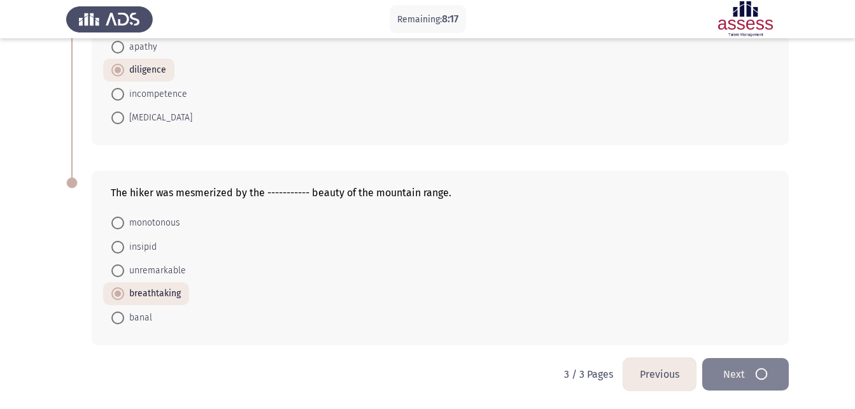
scroll to position [0, 0]
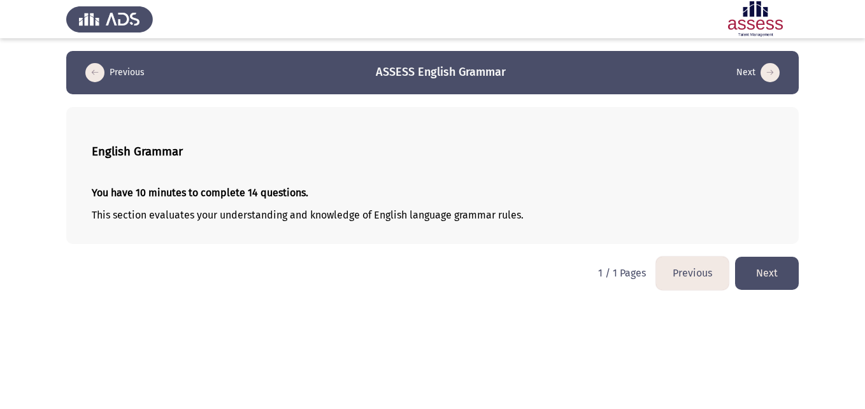
click at [772, 277] on button "Next" at bounding box center [767, 273] width 64 height 32
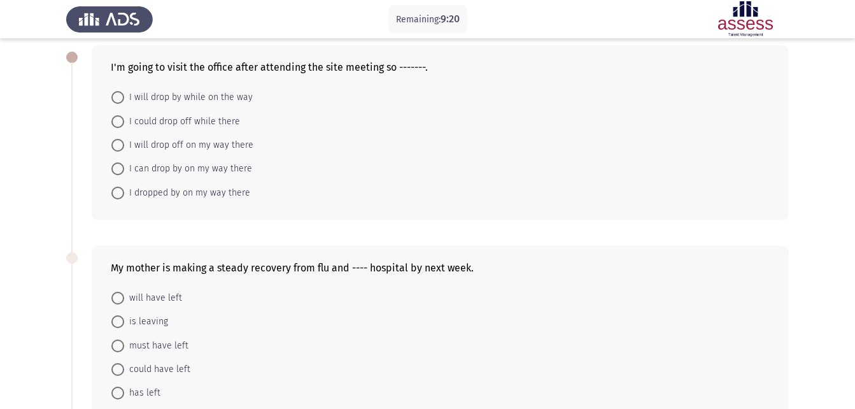
scroll to position [62, 0]
click at [143, 317] on span "is leaving" at bounding box center [146, 320] width 44 height 15
click at [124, 317] on input "is leaving" at bounding box center [117, 321] width 13 height 13
radio input "true"
click at [171, 174] on span "I can drop by on my way there" at bounding box center [188, 167] width 128 height 15
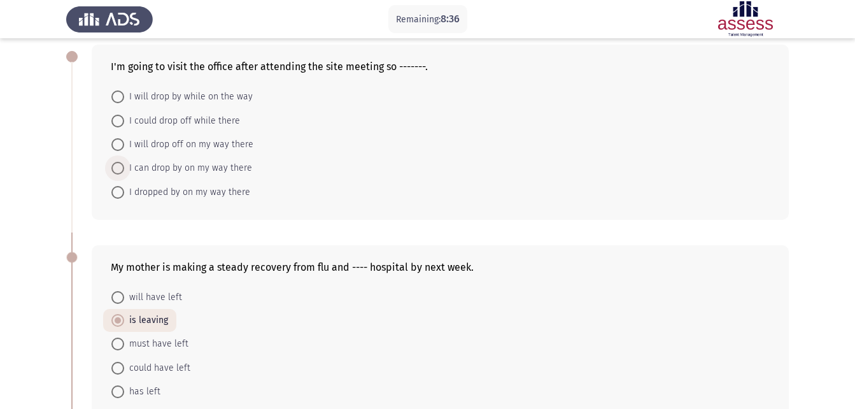
click at [124, 174] on input "I can drop by on my way there" at bounding box center [117, 168] width 13 height 13
radio input "true"
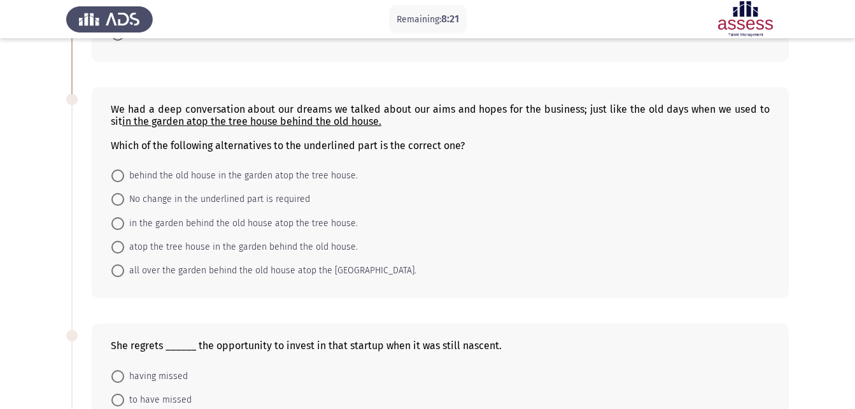
scroll to position [420, 0]
click at [273, 222] on span "in the garden behind the old house atop the tree house." at bounding box center [241, 222] width 234 height 15
click at [124, 222] on input "in the garden behind the old house atop the tree house." at bounding box center [117, 223] width 13 height 13
radio input "true"
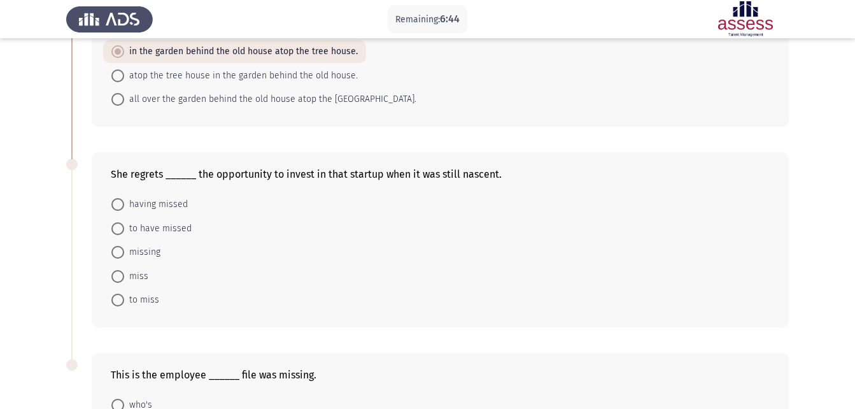
scroll to position [590, 0]
click at [117, 257] on span at bounding box center [117, 251] width 13 height 13
click at [117, 257] on input "missing" at bounding box center [117, 251] width 13 height 13
radio input "true"
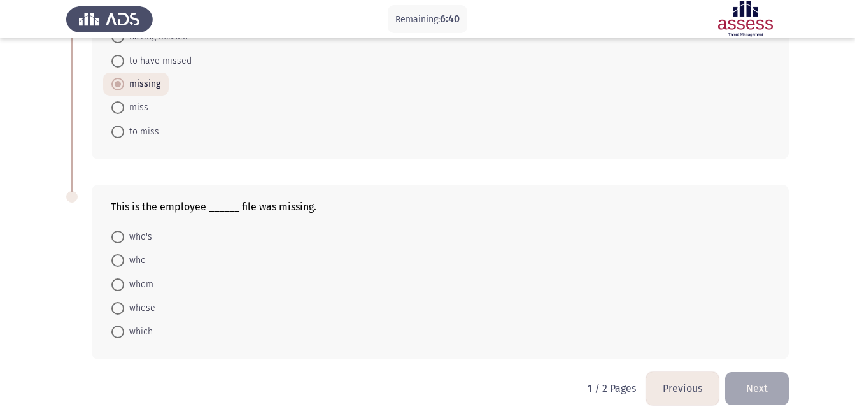
scroll to position [771, 0]
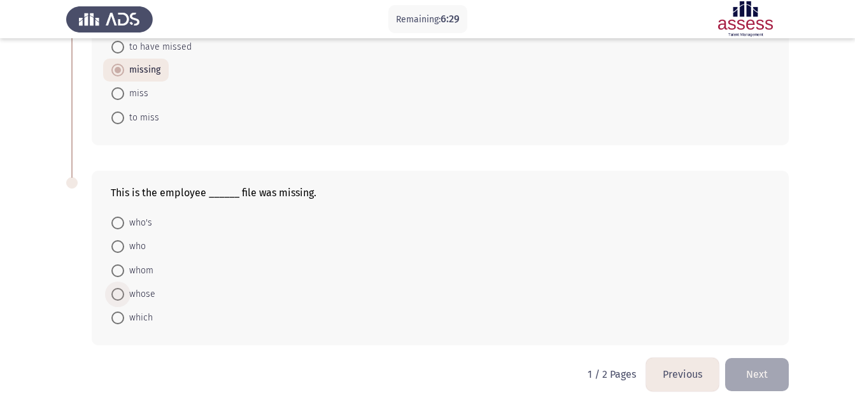
click at [114, 294] on span at bounding box center [117, 294] width 13 height 13
click at [114, 294] on input "whose" at bounding box center [117, 294] width 13 height 13
radio input "true"
click at [762, 371] on button "Next" at bounding box center [757, 374] width 64 height 32
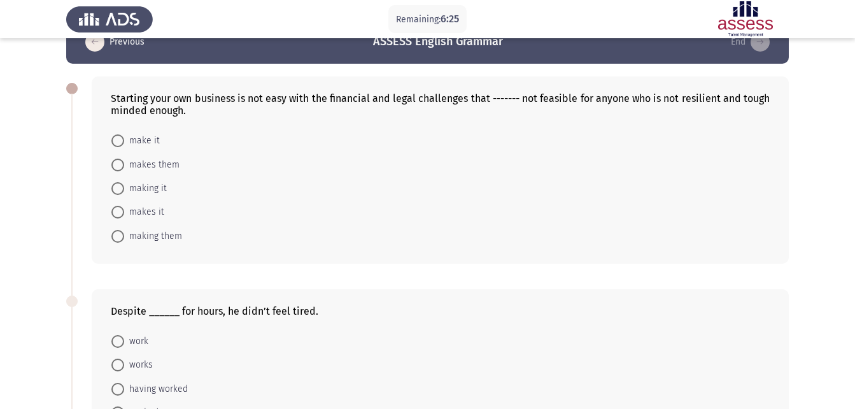
scroll to position [32, 0]
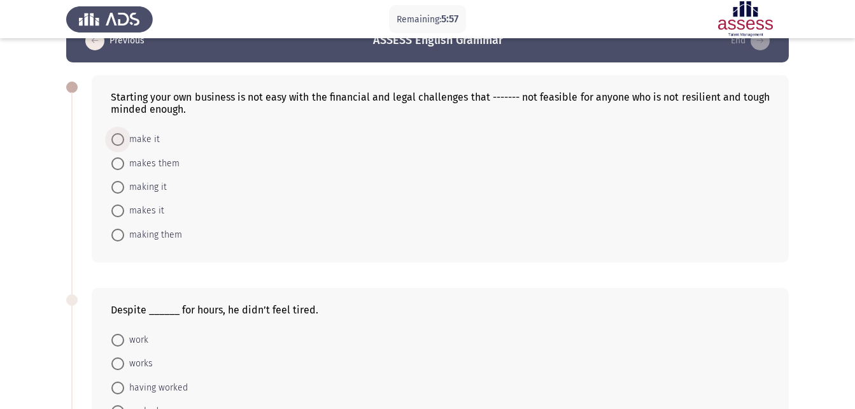
click at [146, 137] on span "make it" at bounding box center [142, 139] width 36 height 15
click at [124, 137] on input "make it" at bounding box center [117, 139] width 13 height 13
radio input "true"
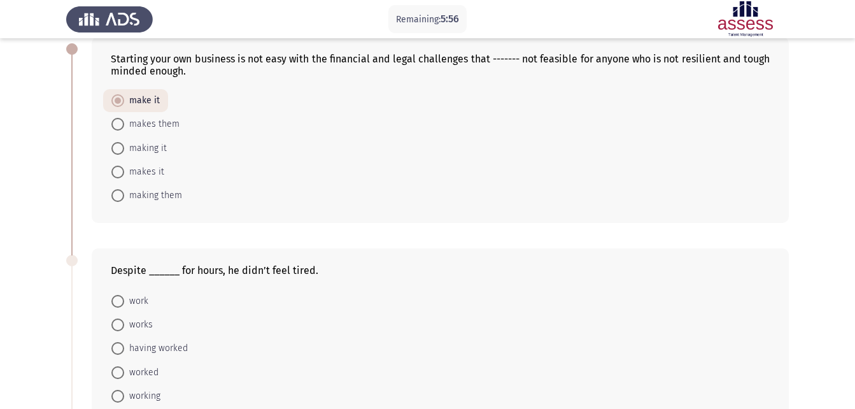
scroll to position [193, 0]
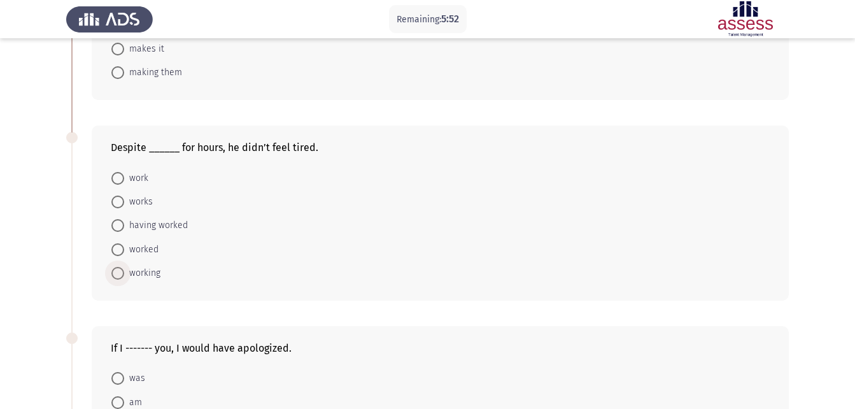
click at [136, 276] on span "working" at bounding box center [142, 273] width 36 height 15
click at [124, 276] on input "working" at bounding box center [117, 273] width 13 height 13
radio input "true"
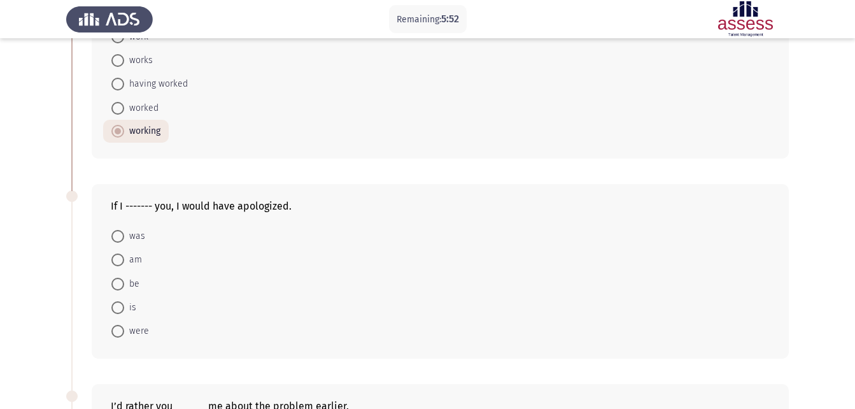
scroll to position [355, 0]
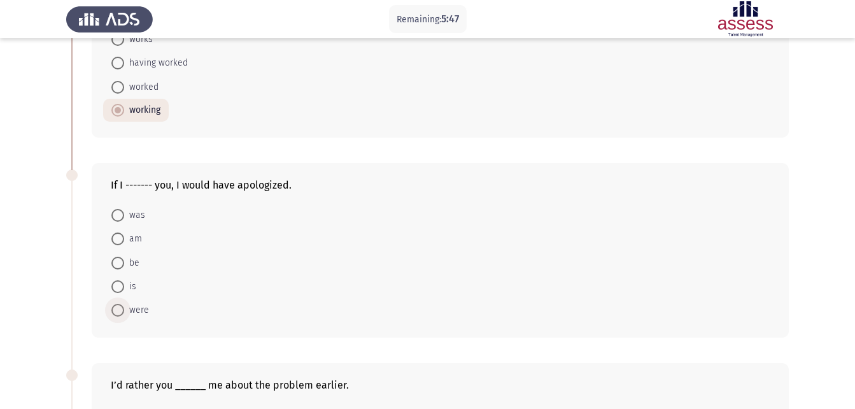
click at [113, 308] on span at bounding box center [117, 310] width 13 height 13
click at [113, 308] on input "were" at bounding box center [117, 310] width 13 height 13
radio input "true"
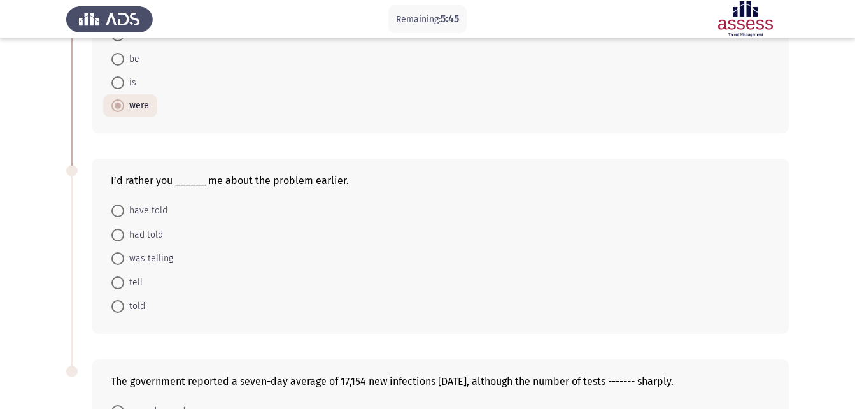
scroll to position [560, 0]
drag, startPoint x: 106, startPoint y: 185, endPoint x: 160, endPoint y: 178, distance: 54.6
click at [160, 178] on div "I’d rather you ______ me about the problem earlier. have told had told was tell…" at bounding box center [440, 245] width 697 height 175
click at [116, 208] on span at bounding box center [117, 210] width 13 height 13
click at [116, 208] on input "have told" at bounding box center [117, 210] width 13 height 13
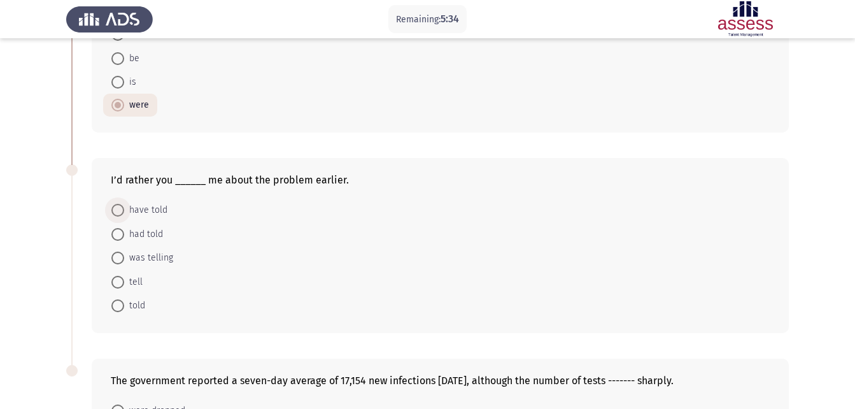
radio input "true"
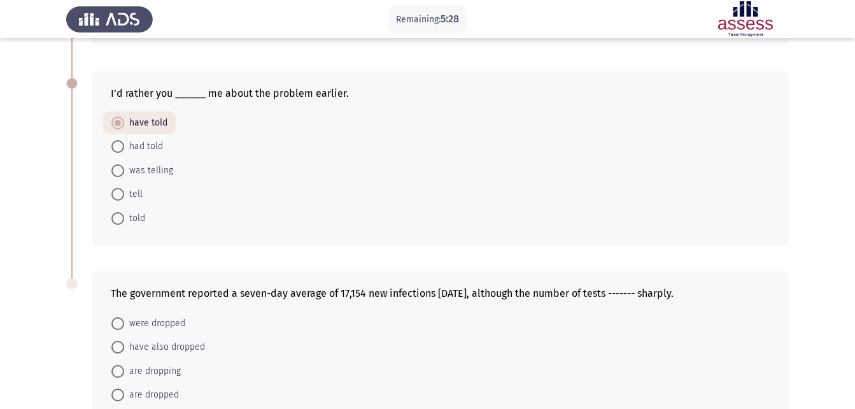
scroll to position [646, 0]
click at [117, 149] on span at bounding box center [117, 147] width 13 height 13
click at [117, 149] on input "had told" at bounding box center [117, 147] width 13 height 13
radio input "true"
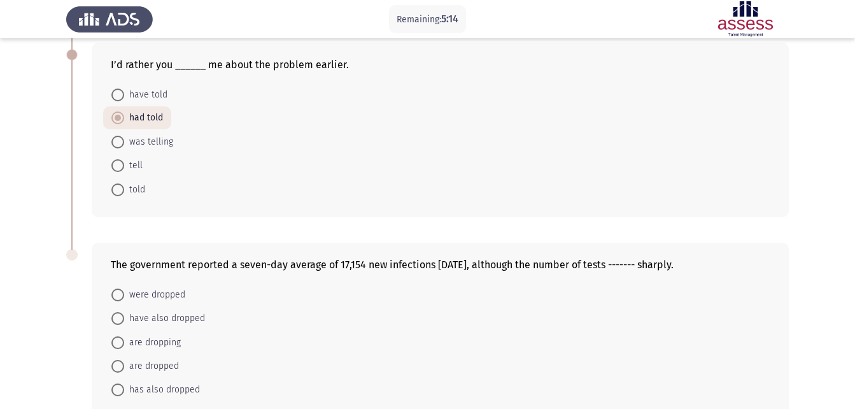
scroll to position [747, 0]
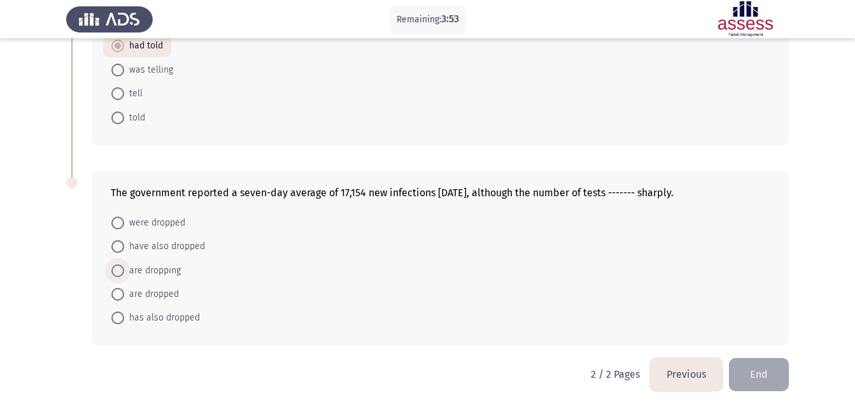
click at [157, 273] on span "are dropping" at bounding box center [152, 270] width 57 height 15
click at [124, 273] on input "are dropping" at bounding box center [117, 270] width 13 height 13
radio input "true"
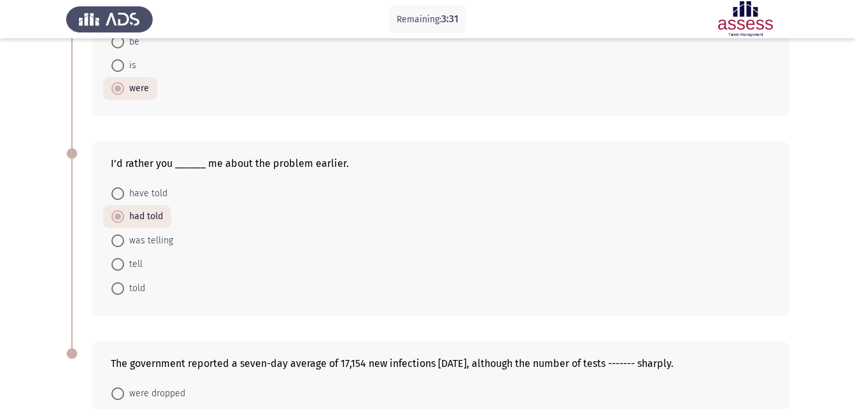
scroll to position [746, 0]
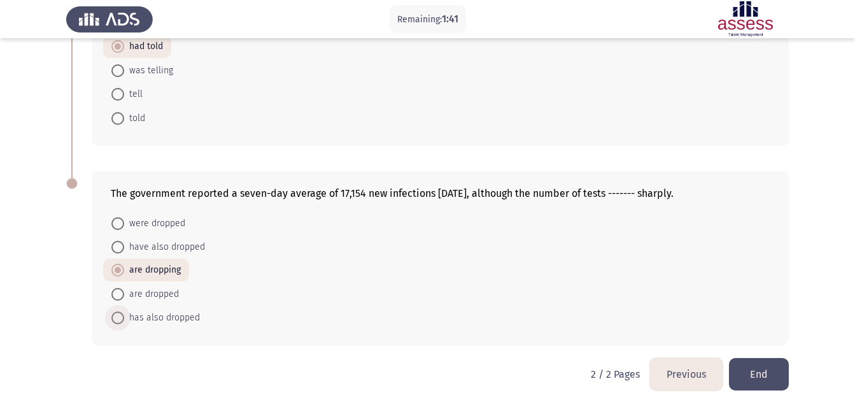
click at [158, 315] on span "has also dropped" at bounding box center [162, 317] width 76 height 15
click at [124, 315] on input "has also dropped" at bounding box center [117, 317] width 13 height 13
radio input "true"
click at [762, 364] on button "End" at bounding box center [759, 374] width 60 height 32
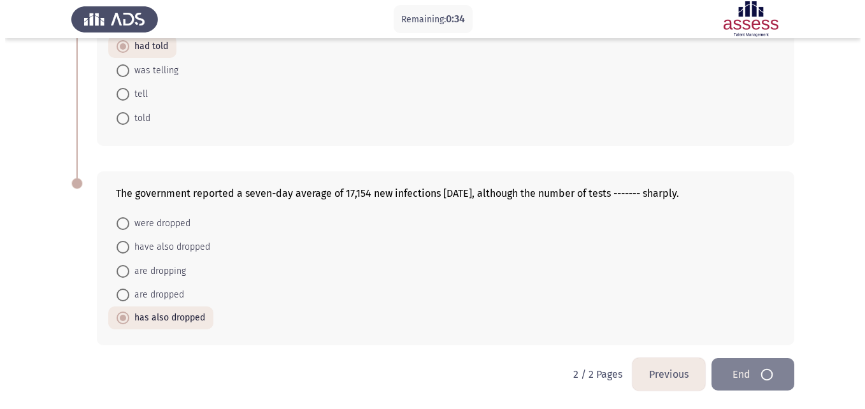
scroll to position [0, 0]
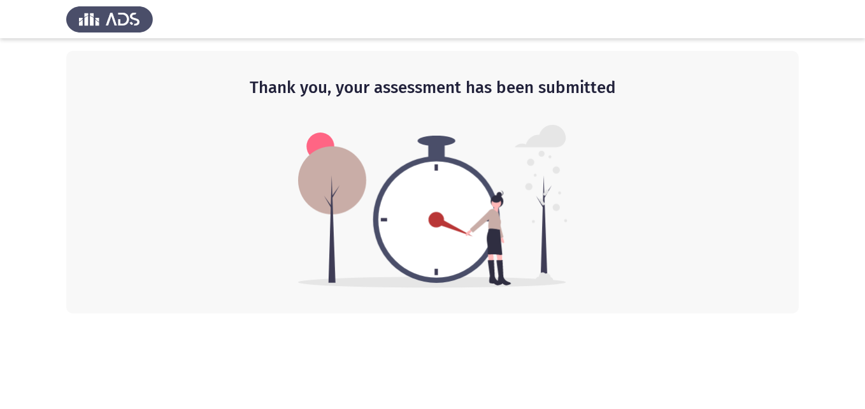
drag, startPoint x: 639, startPoint y: 84, endPoint x: 269, endPoint y: 82, distance: 370.0
click at [269, 82] on h2 "Thank you, your assessment has been submitted" at bounding box center [432, 87] width 681 height 23
